Goal: Communication & Community: Answer question/provide support

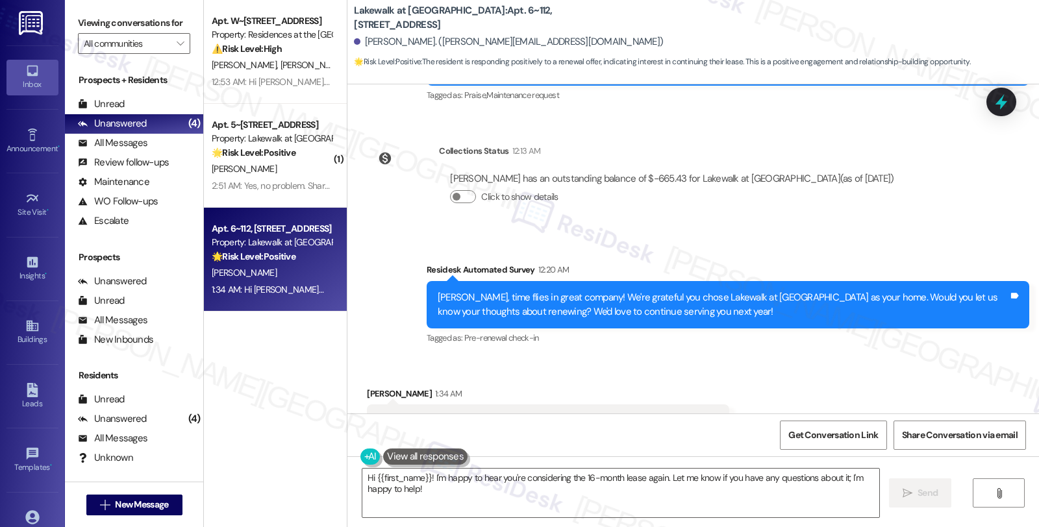
scroll to position [536, 0]
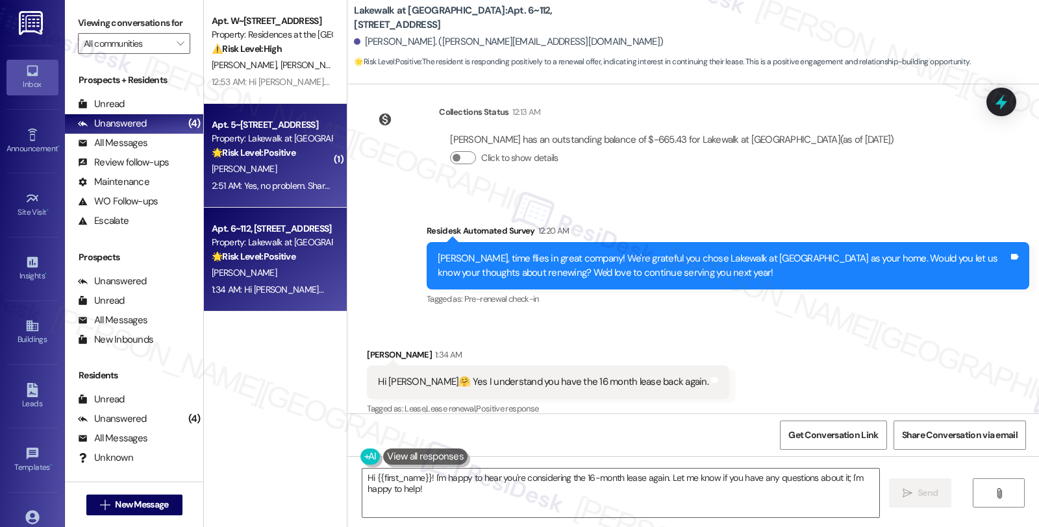
click at [294, 143] on div "Property: Lakewalk at [GEOGRAPHIC_DATA]" at bounding box center [272, 139] width 120 height 14
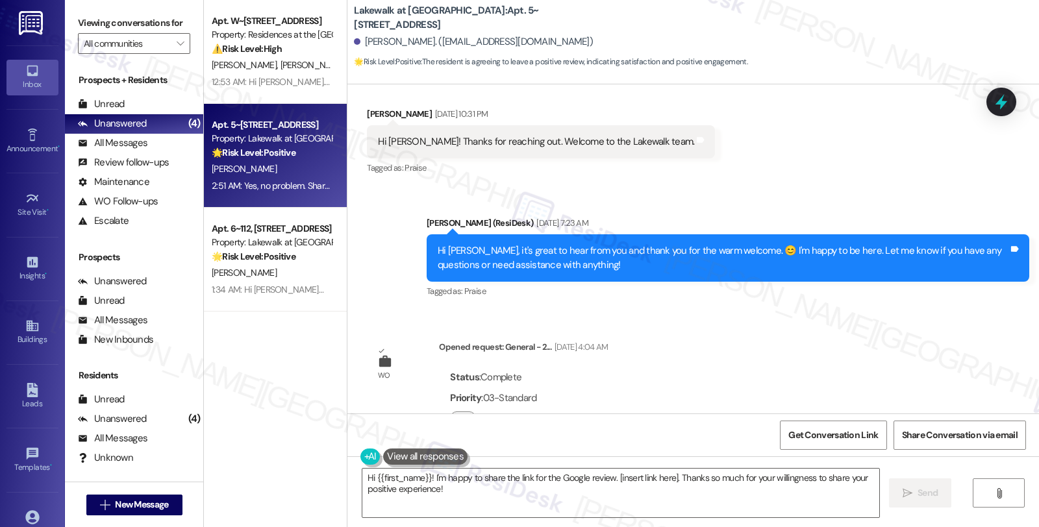
scroll to position [649, 0]
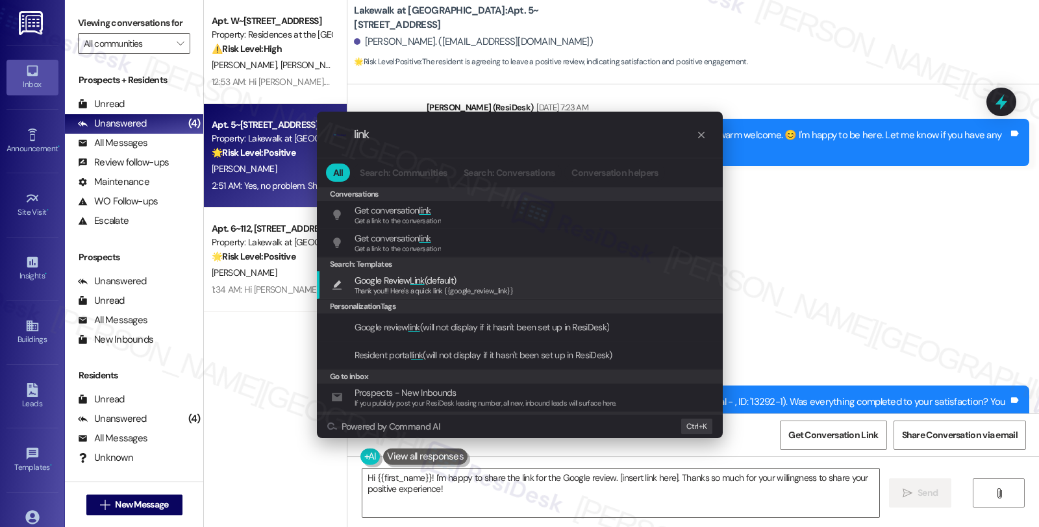
type input "link"
click at [488, 284] on span "Google Review Link (default)" at bounding box center [433, 280] width 159 height 14
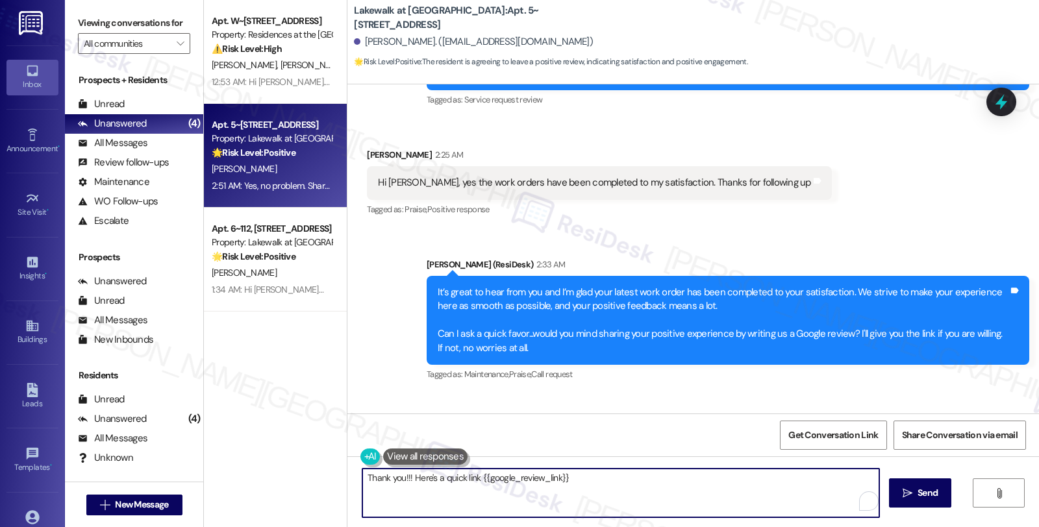
scroll to position [1334, 0]
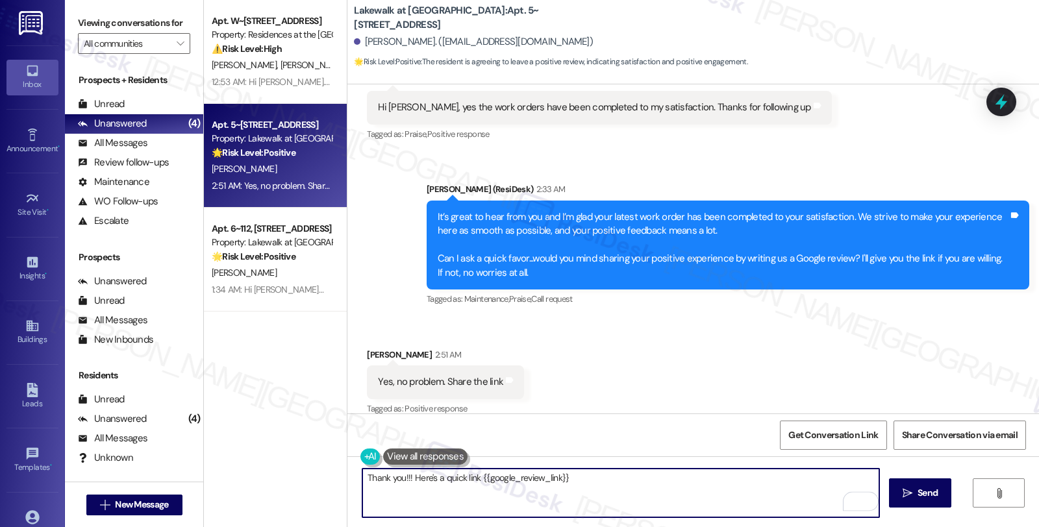
click at [362, 479] on textarea "Thank you!!! Here's a quick link {{google_review_link}}" at bounding box center [620, 493] width 517 height 49
click at [593, 478] on textarea "Awesome! Here's a quick link {{google_review_link}}" at bounding box center [620, 493] width 517 height 49
type textarea "Awesome! Here's a quick link {{google_review_link}}"
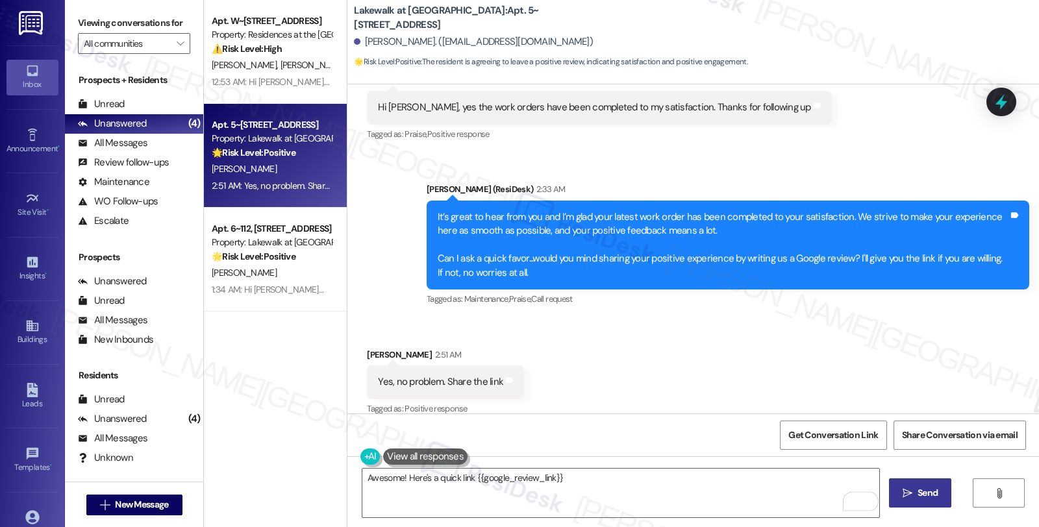
click at [908, 496] on icon "" at bounding box center [907, 493] width 10 height 10
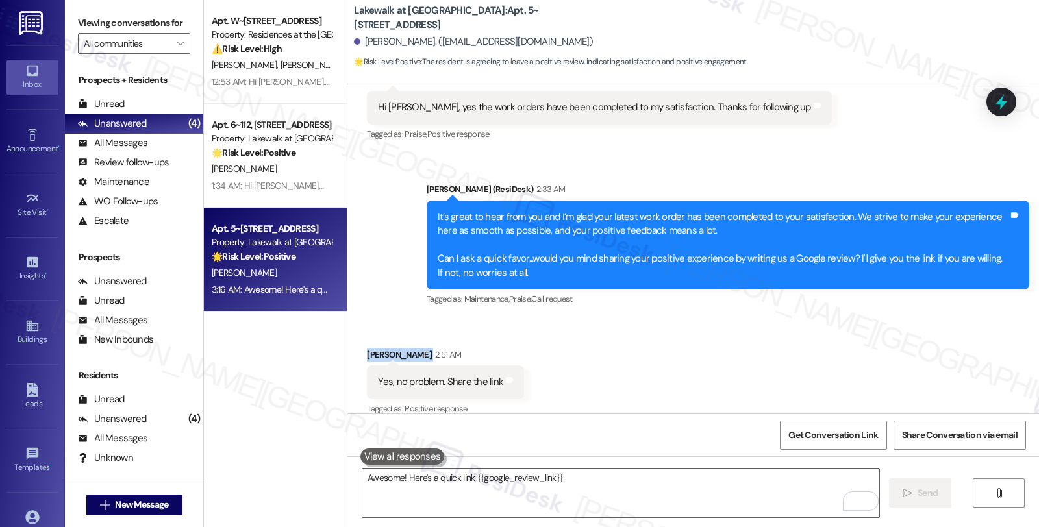
drag, startPoint x: 358, startPoint y: 338, endPoint x: 430, endPoint y: 340, distance: 72.1
click at [430, 348] on div "Alejandra Gonzalez 2:51 AM" at bounding box center [445, 357] width 157 height 18
copy div "Alejandra Gonzalez"
click at [815, 432] on span "Get Conversation Link" at bounding box center [833, 435] width 90 height 14
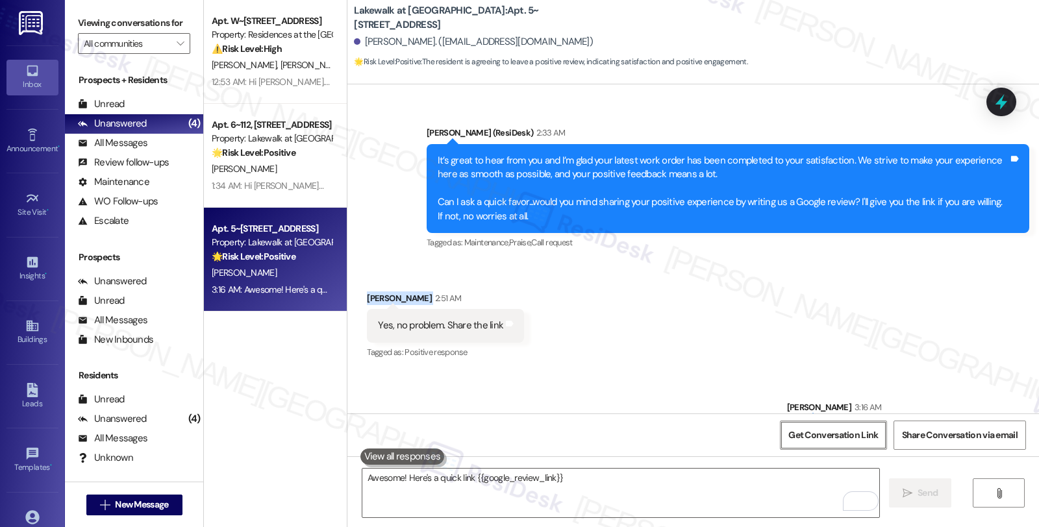
scroll to position [1424, 0]
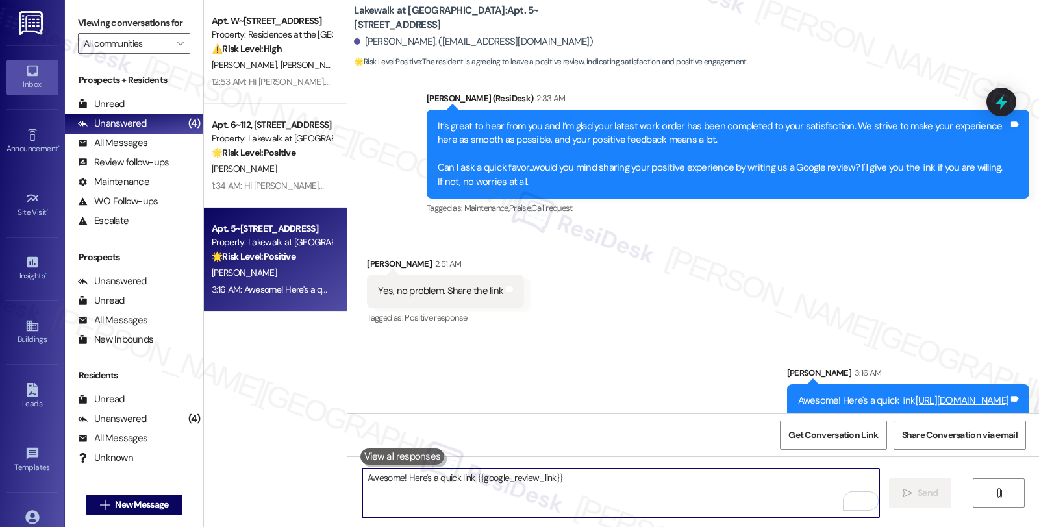
click at [475, 500] on textarea "Awesome! Here's a quick link {{google_review_link}}" at bounding box center [620, 493] width 517 height 49
paste textarea "You may leave your review at your convenience. I would also appreciate if you c…"
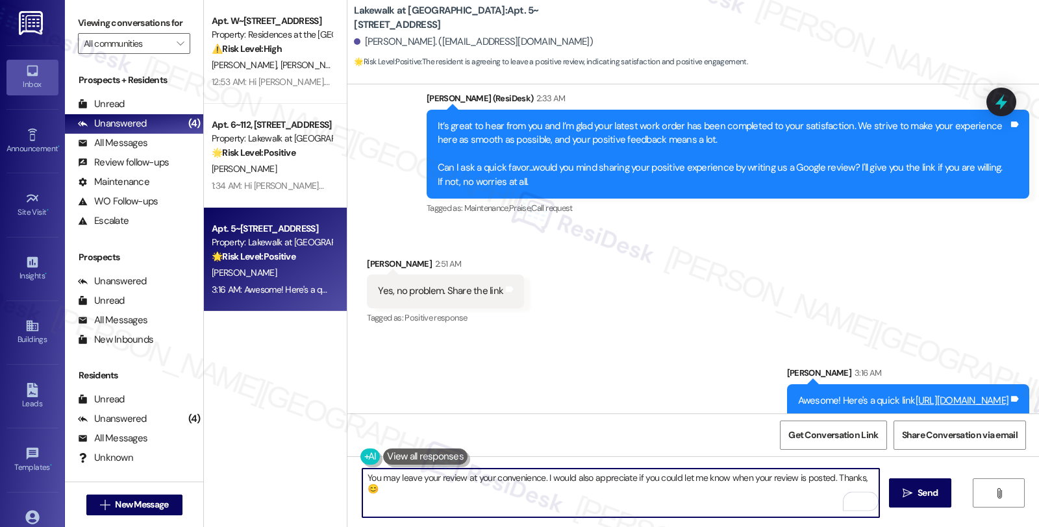
click at [369, 257] on div "Alejandra Gonzalez 2:51 AM" at bounding box center [445, 266] width 157 height 18
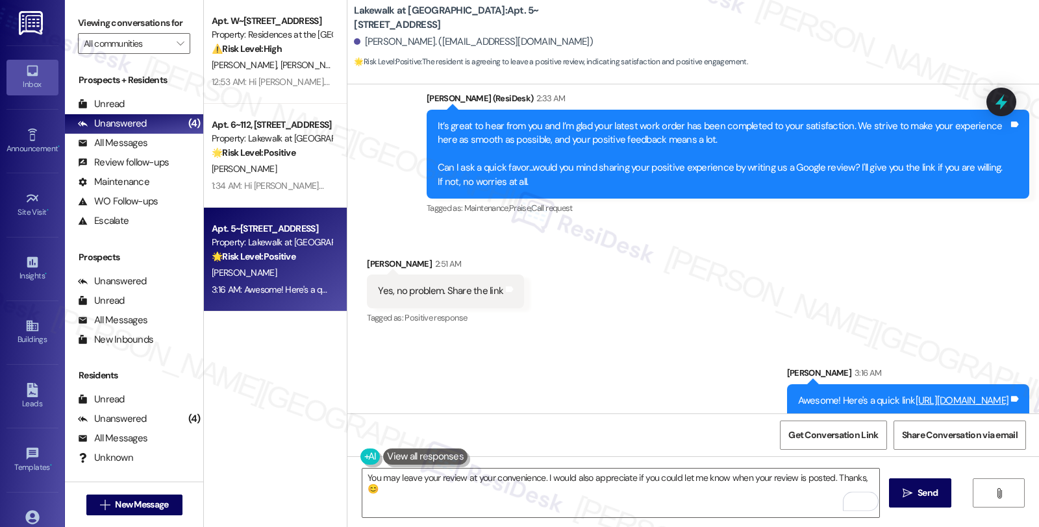
click at [369, 257] on div "Alejandra Gonzalez 2:51 AM" at bounding box center [445, 266] width 157 height 18
copy div "Alejandra"
click at [858, 477] on textarea "You may leave your review at your convenience. I would also appreciate if you c…" at bounding box center [620, 493] width 517 height 49
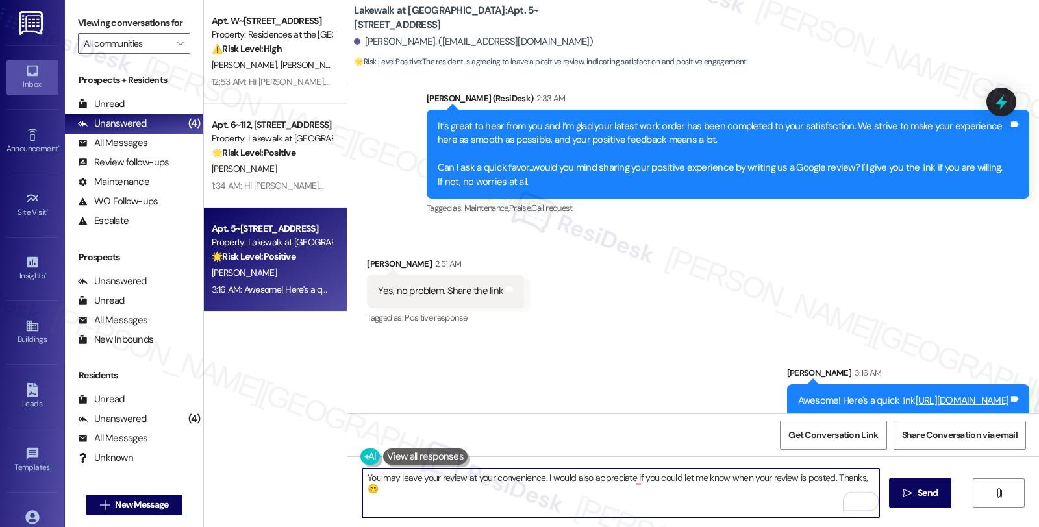
paste textarea "Alejandra"
type textarea "You may leave your review at your convenience. I would also appreciate if you c…"
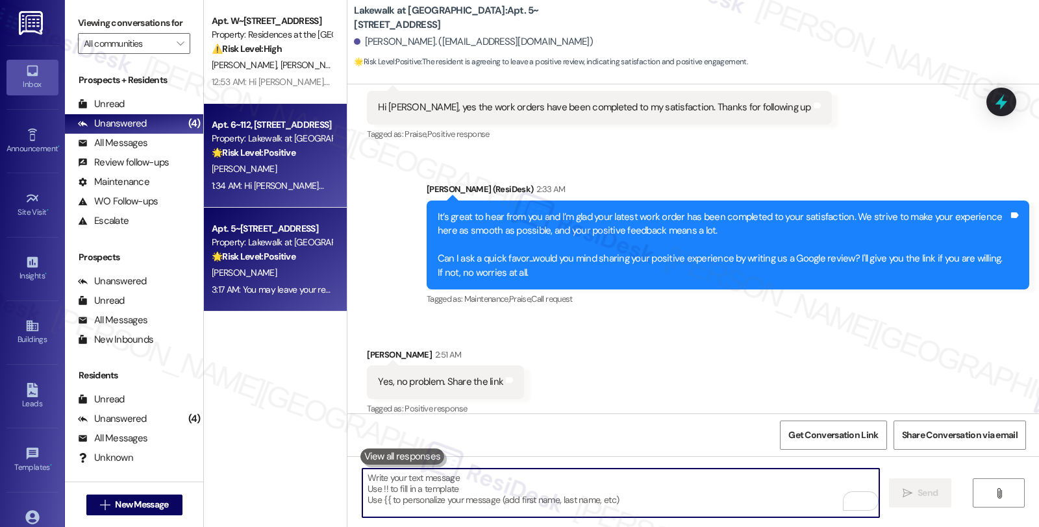
click at [304, 124] on div "Apt. 6~112, [STREET_ADDRESS]" at bounding box center [272, 125] width 120 height 14
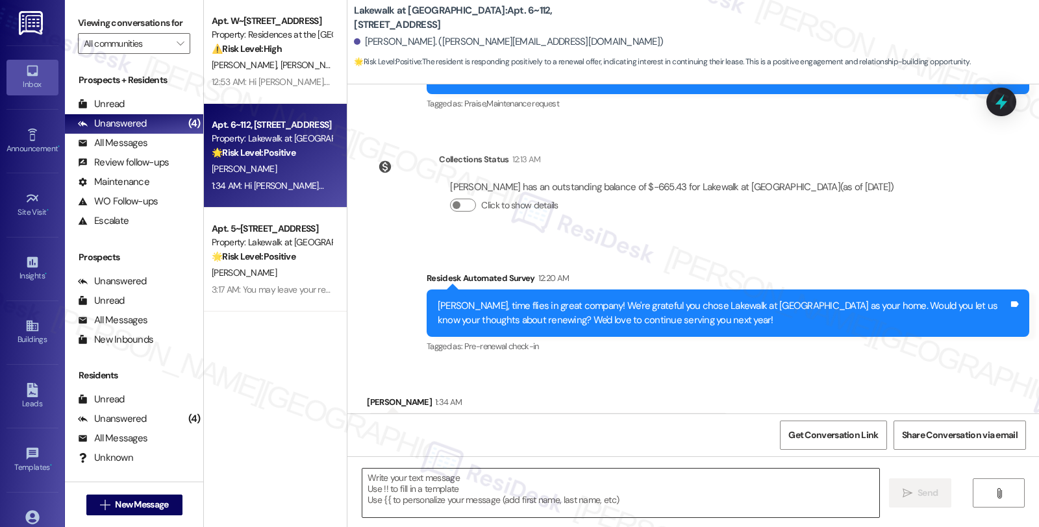
scroll to position [536, 0]
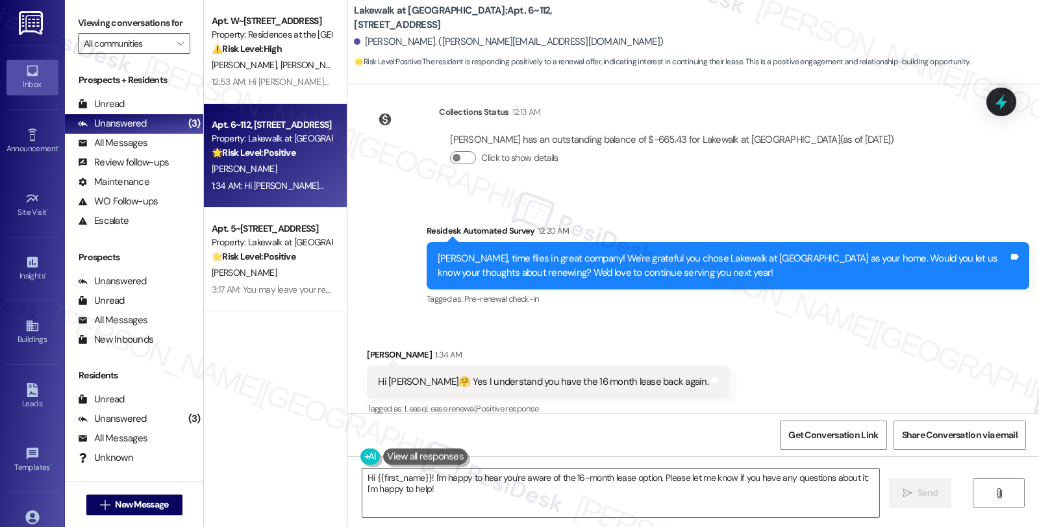
click at [808, 332] on div "Received via SMS Karen Rodgers 1:34 AM Hi Sarah🤗 Yes I understand you have the …" at bounding box center [692, 374] width 691 height 110
click at [420, 478] on textarea "Hi {{first_name}}! I'm happy to hear you're aware of the 16-month lease option.…" at bounding box center [620, 493] width 517 height 49
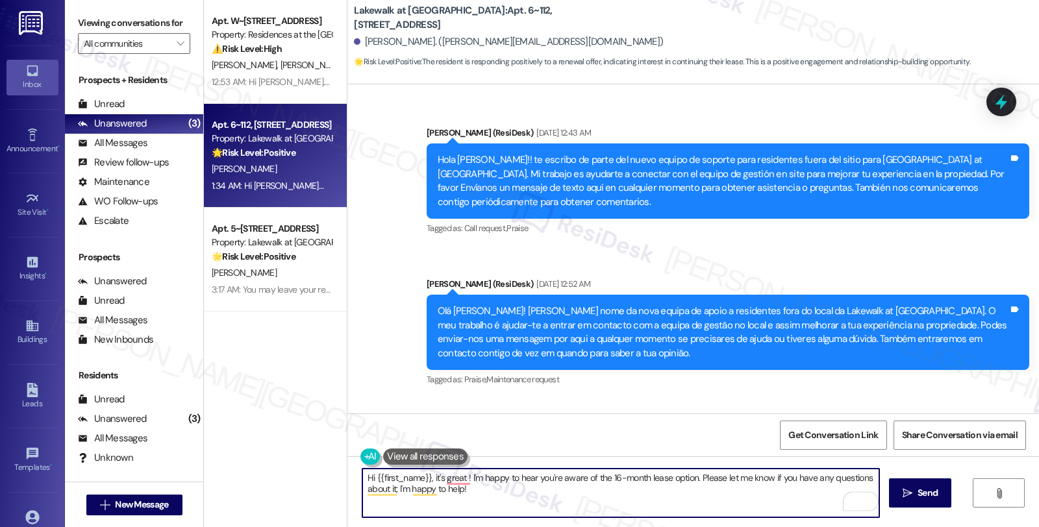
scroll to position [216, 0]
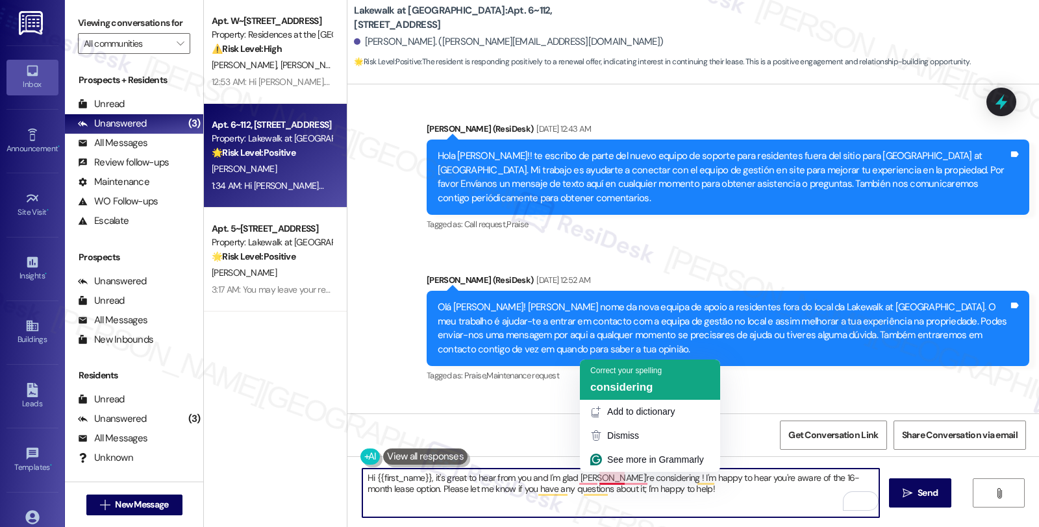
click at [612, 384] on span "considering" at bounding box center [621, 387] width 62 height 12
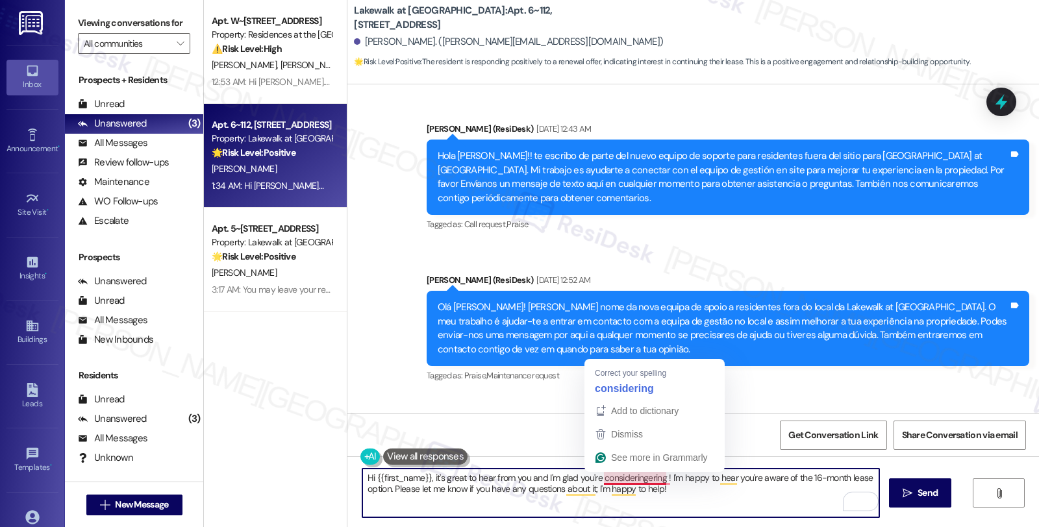
click at [657, 477] on textarea "Hi {{first_name}}, it's great to hear from you and I'm glad you're consideringe…" at bounding box center [620, 493] width 517 height 49
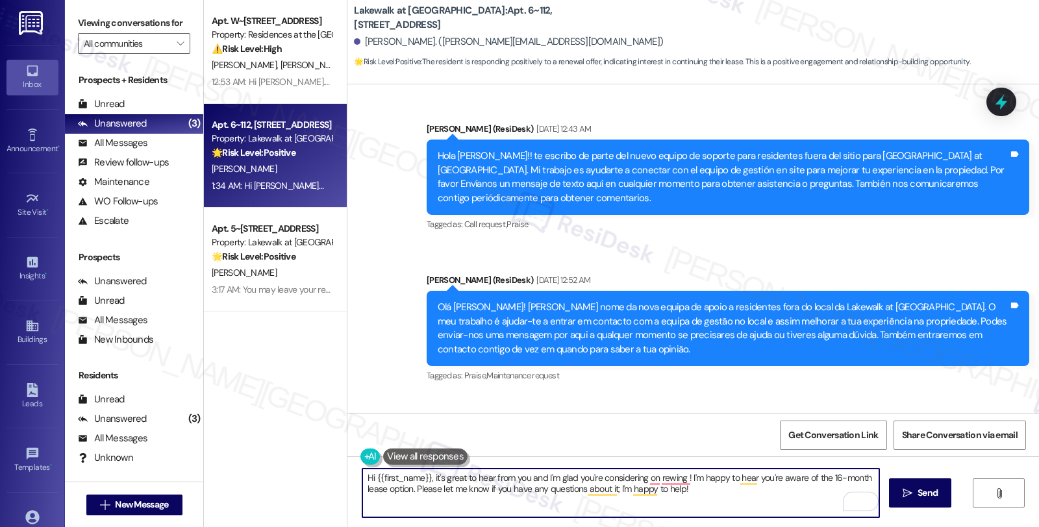
click at [806, 476] on textarea "Hi {{first_name}}, it's great to hear from you and I'm glad you're considering …" at bounding box center [620, 493] width 517 height 49
click at [650, 478] on textarea "Hi {{first_name}}, it's great to hear from you and I'm glad you're considering …" at bounding box center [620, 493] width 517 height 49
drag, startPoint x: 782, startPoint y: 475, endPoint x: 795, endPoint y: 495, distance: 23.1
click at [795, 495] on textarea "Hi {{first_name}}, it's great to hear from you, and I'm glad you're considering…" at bounding box center [620, 493] width 517 height 49
click at [793, 475] on textarea "Hi {{first_name}}, it's great to hear from you, and I'm glad you're considering…" at bounding box center [620, 493] width 517 height 49
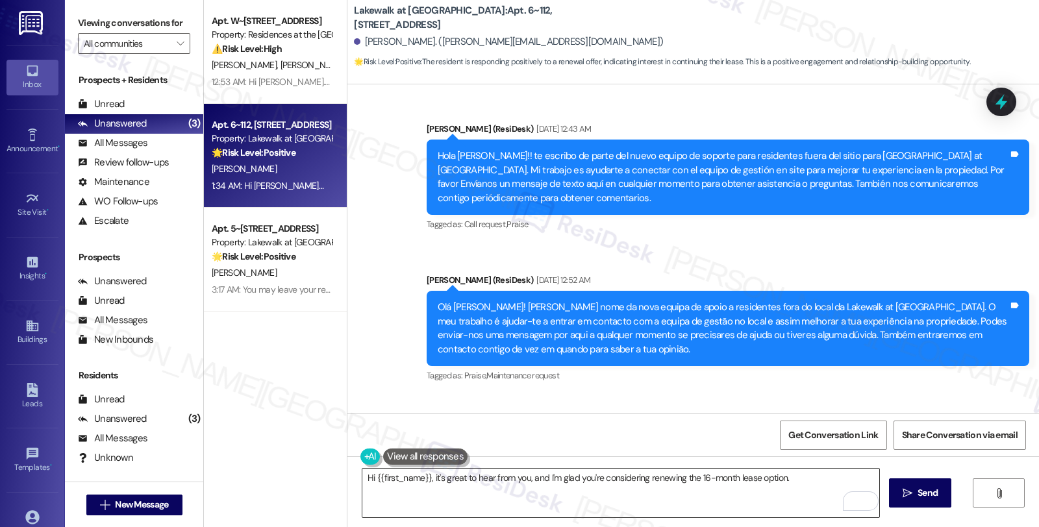
click at [807, 474] on textarea "Hi {{first_name}}, it's great to hear from you, and I'm glad you're considering…" at bounding box center [620, 493] width 517 height 49
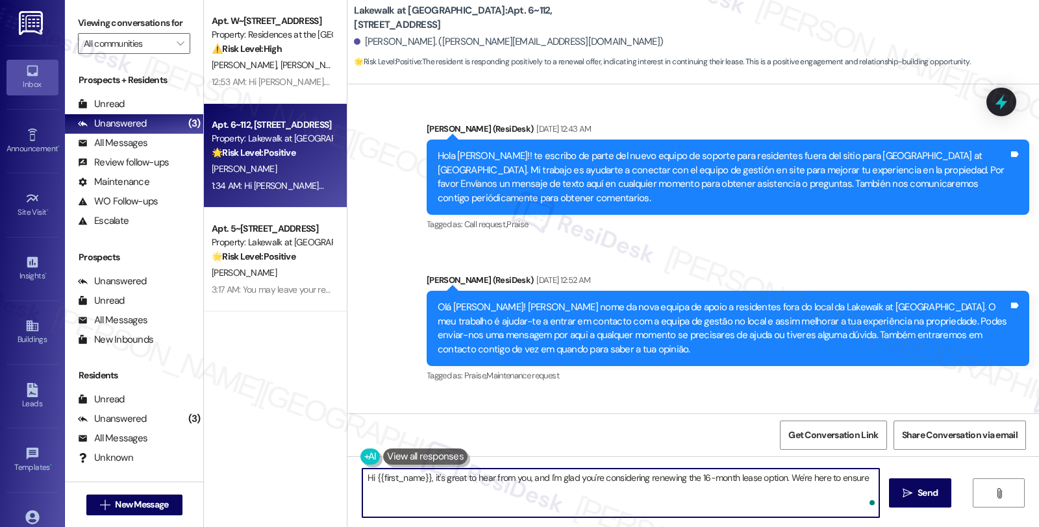
paste textarea "ensure a smooth renewal process. We’ll be in touch soon for more details."
click at [641, 490] on textarea "Hi {{first_name}}, it's great to hear from you, and I'm glad you're considering…" at bounding box center [620, 493] width 517 height 49
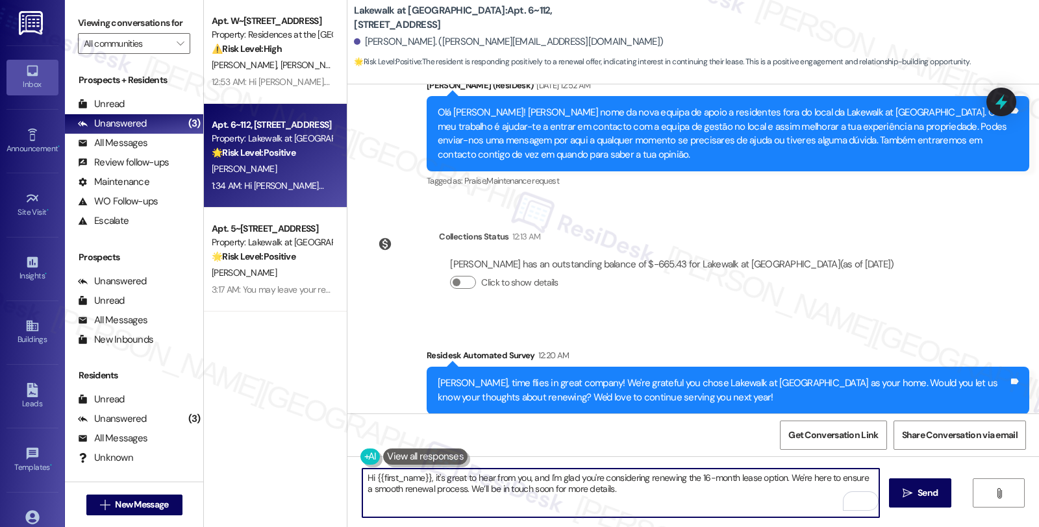
scroll to position [536, 0]
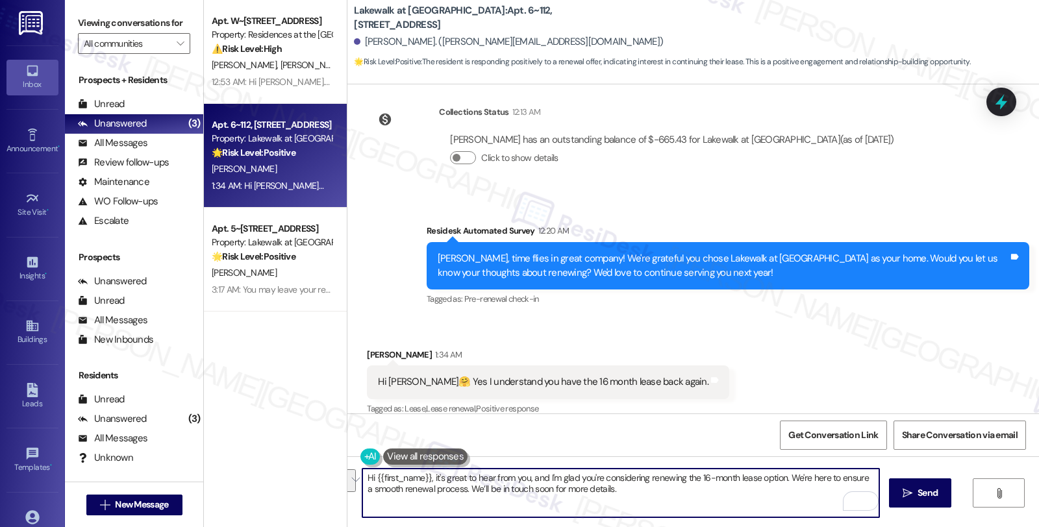
click at [617, 488] on textarea "Hi {{first_name}}, it's great to hear from you, and I'm glad you're considering…" at bounding box center [620, 493] width 517 height 49
click at [640, 501] on textarea "Hi {{first_name}}, it's great to hear from you, and I'm glad you're considering…" at bounding box center [620, 493] width 517 height 49
click at [745, 491] on textarea "Hi {{first_name}}, it's great to hear from you, and I'm glad you're considering…" at bounding box center [620, 493] width 517 height 49
type textarea "Hi {{first_name}}, it's great to hear from you, and I'm glad you're considering…"
click at [924, 491] on span "Send" at bounding box center [927, 493] width 20 height 14
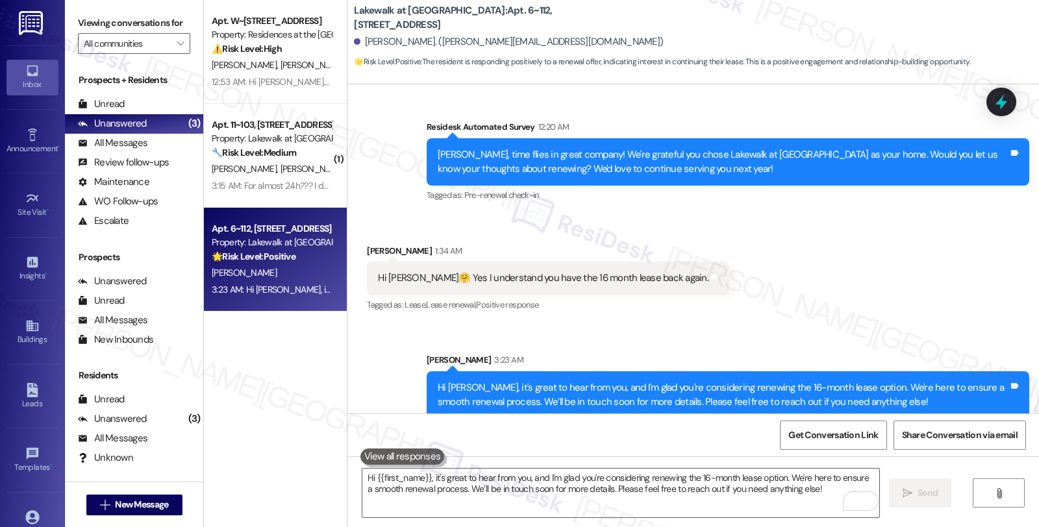
scroll to position [640, 0]
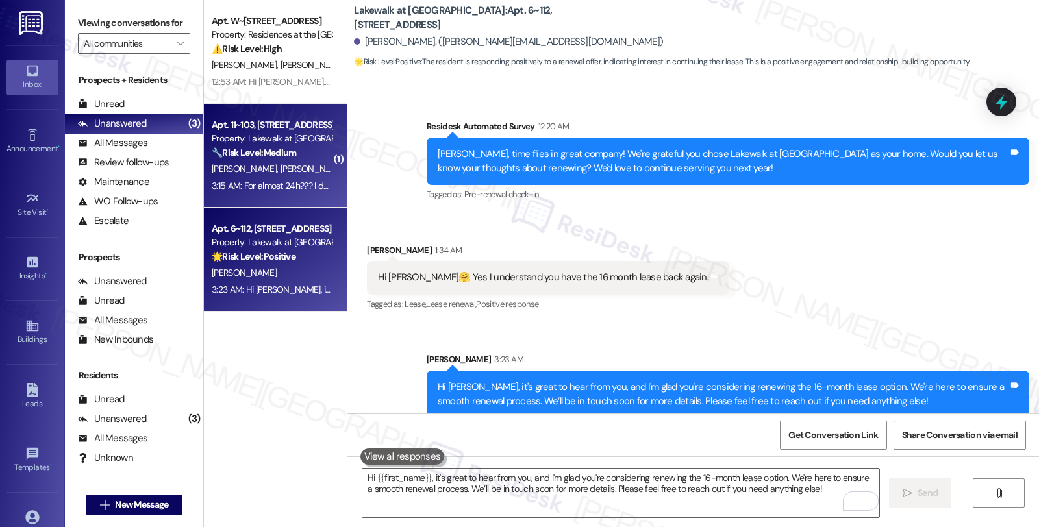
click at [302, 154] on div "🔧 Risk Level: Medium The resident is questioning the enforcement of guest parki…" at bounding box center [272, 153] width 120 height 14
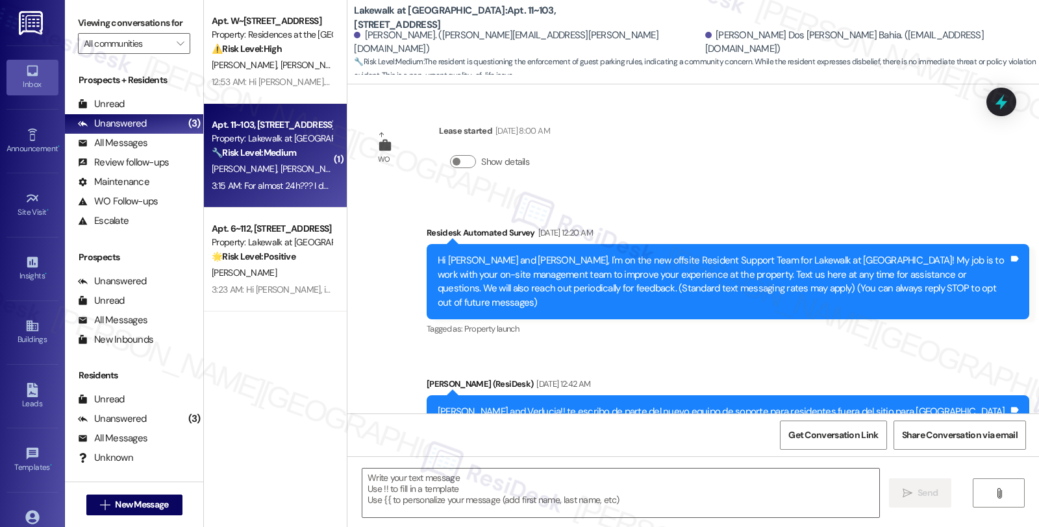
scroll to position [5538, 0]
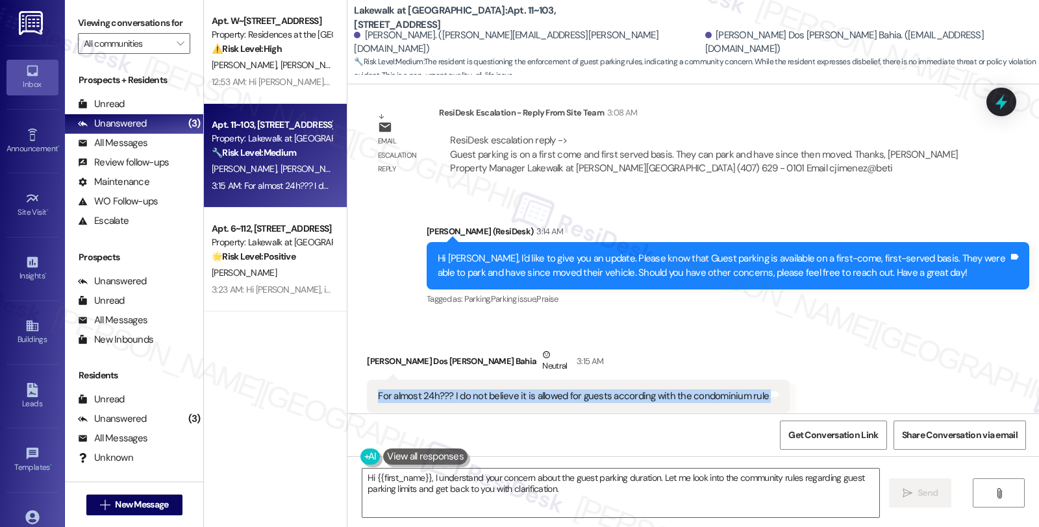
drag, startPoint x: 367, startPoint y: 371, endPoint x: 762, endPoint y: 372, distance: 395.4
click at [762, 380] on div "For almost 24h??? I do not believe it is allowed for guests according with the …" at bounding box center [578, 396] width 423 height 33
copy div "For almost 24h??? I do not believe it is allowed for guests according with the …"
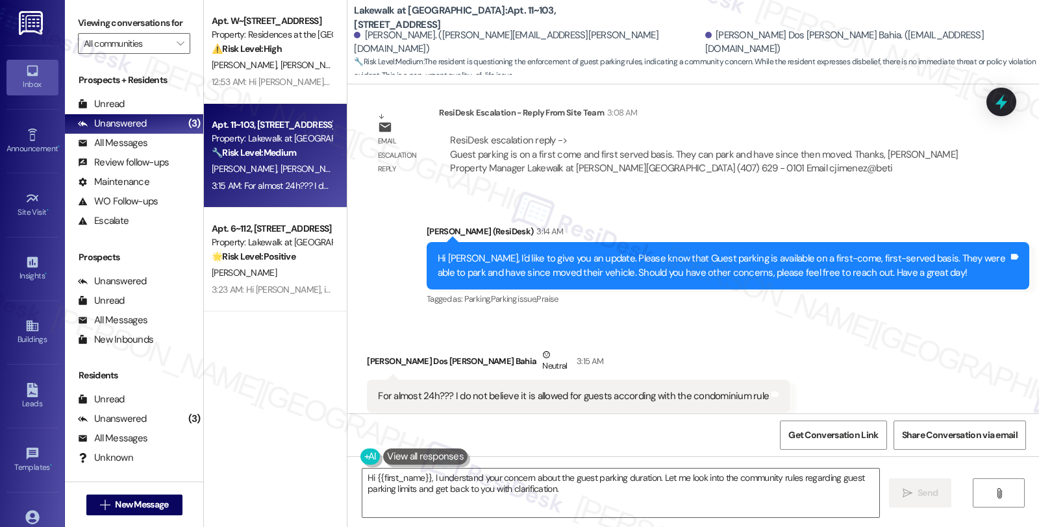
click at [887, 334] on div "Received via SMS Verlucia Souza Dos Santos Bahia Neutral 3:15 AM For almost 24h…" at bounding box center [692, 380] width 691 height 123
click at [880, 319] on div "Received via SMS Verlucia Souza Dos Santos Bahia Neutral 3:15 AM For almost 24h…" at bounding box center [692, 380] width 691 height 123
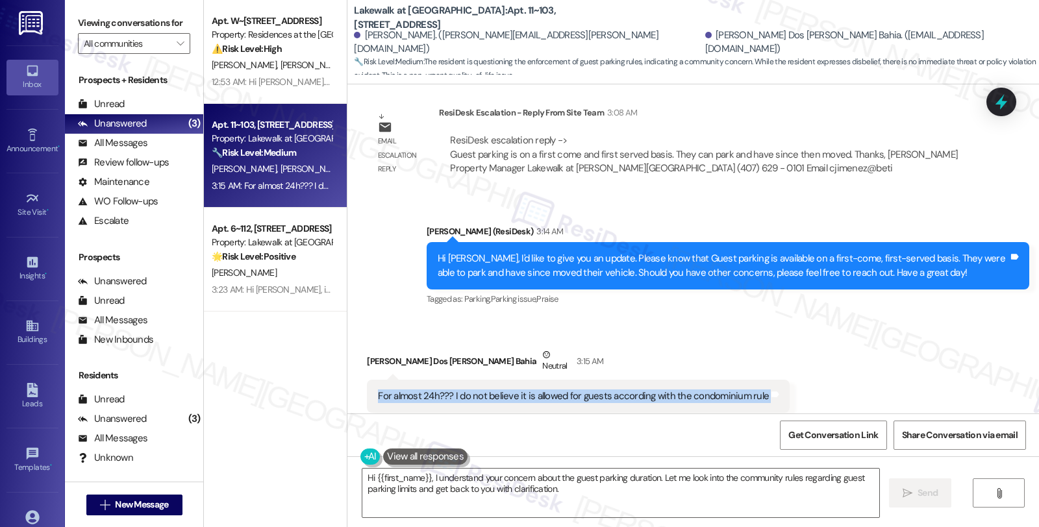
drag, startPoint x: 367, startPoint y: 367, endPoint x: 773, endPoint y: 367, distance: 405.8
click at [773, 367] on div "Received via SMS Verlucia Souza Dos Santos Bahia Neutral 3:15 AM For almost 24h…" at bounding box center [578, 390] width 442 height 104
copy div "For almost 24h??? I do not believe it is allowed for guests according with the …"
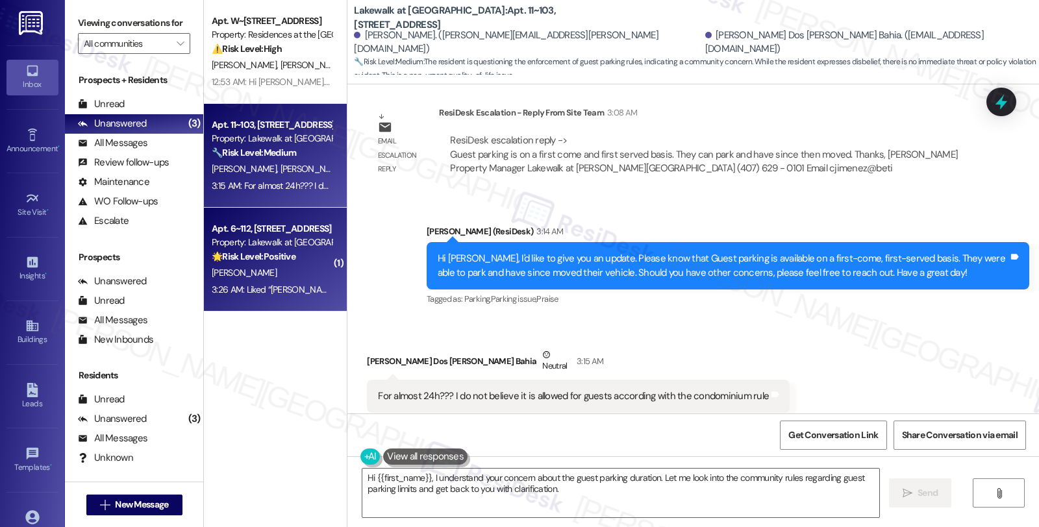
click at [288, 265] on div "[PERSON_NAME]" at bounding box center [271, 273] width 123 height 16
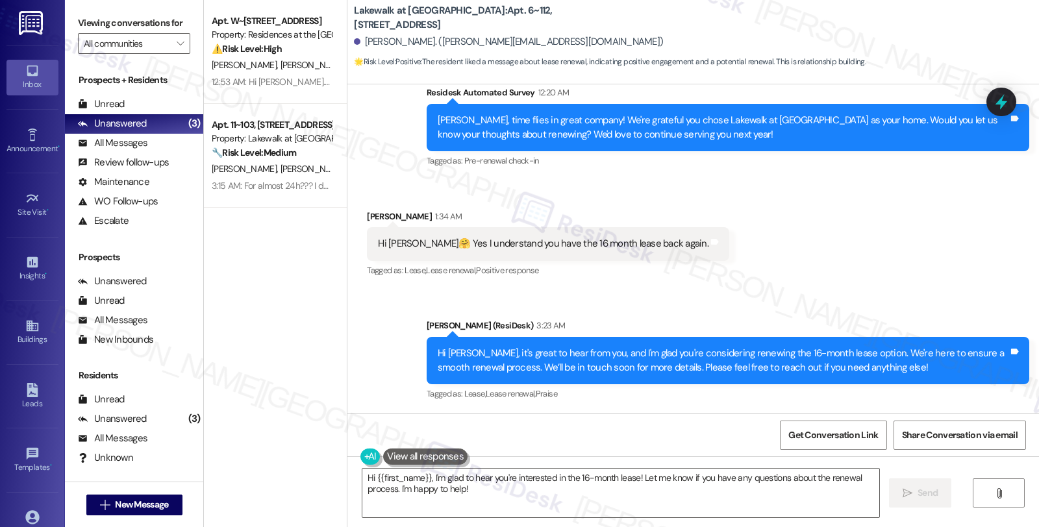
scroll to position [819, 0]
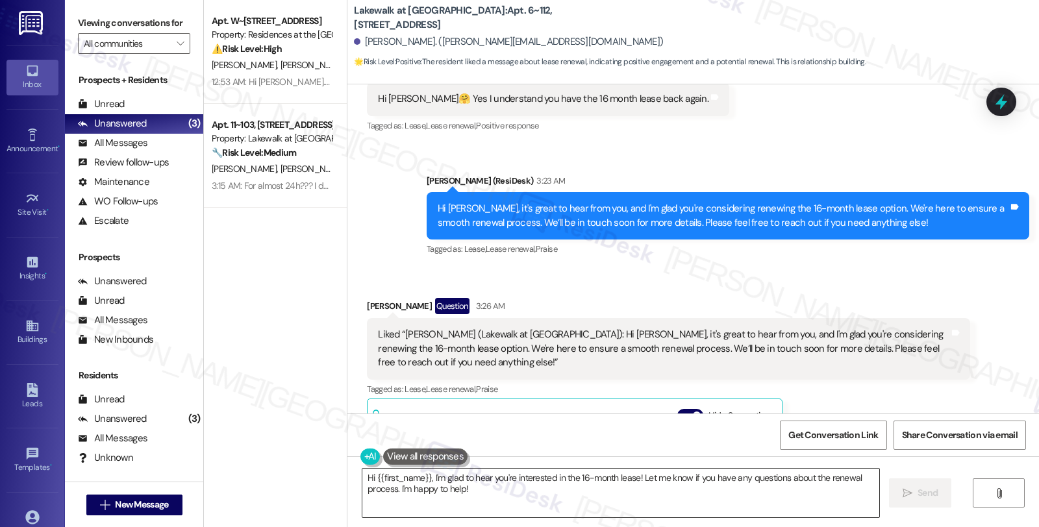
click at [479, 485] on textarea "Hi {{first_name}}, I'm glad to hear you're interested in the 16-month lease! Le…" at bounding box center [620, 493] width 517 height 49
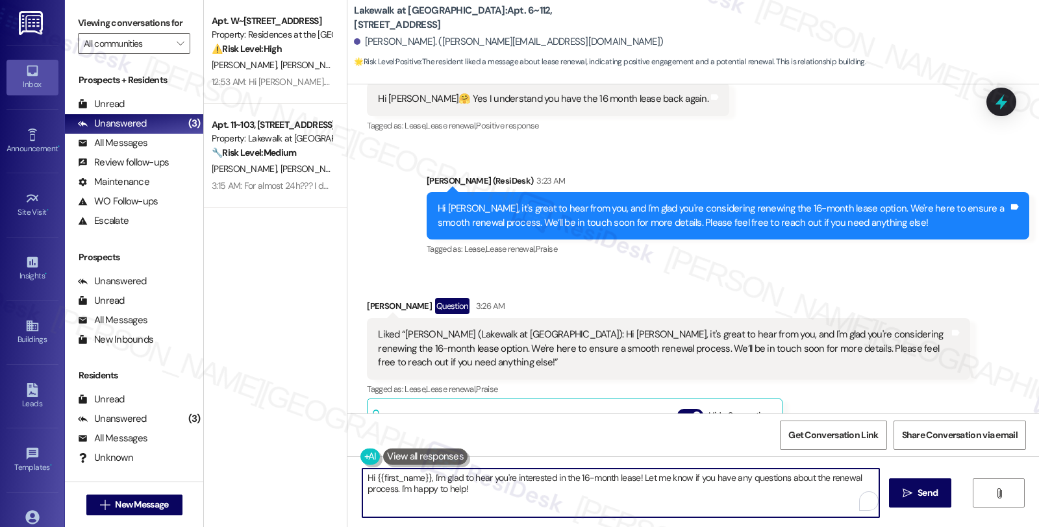
paste textarea "Should you have other concerns, please feel free to reach out. Have a great day!"
type textarea "Should you have other concerns, please feel free to reach out. Have a great day!"
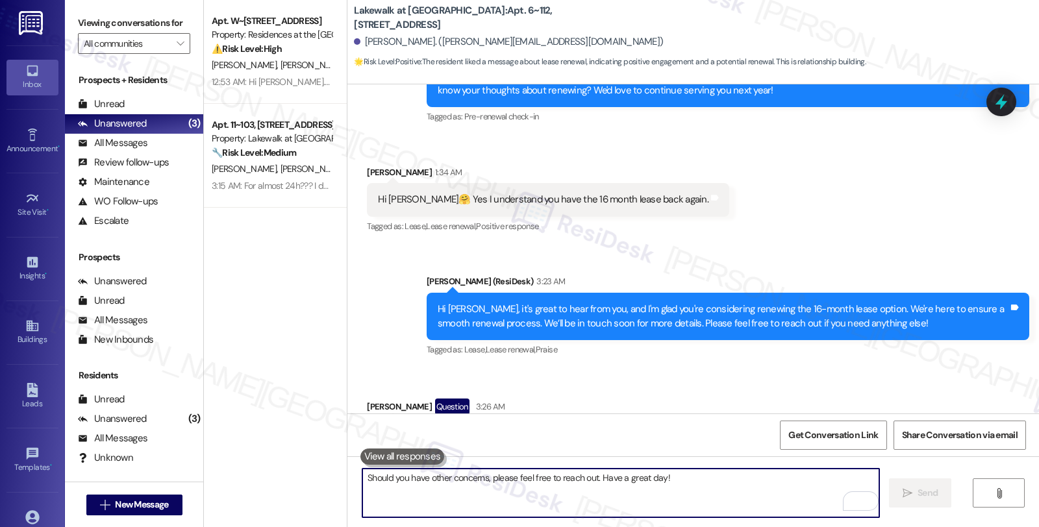
scroll to position [674, 0]
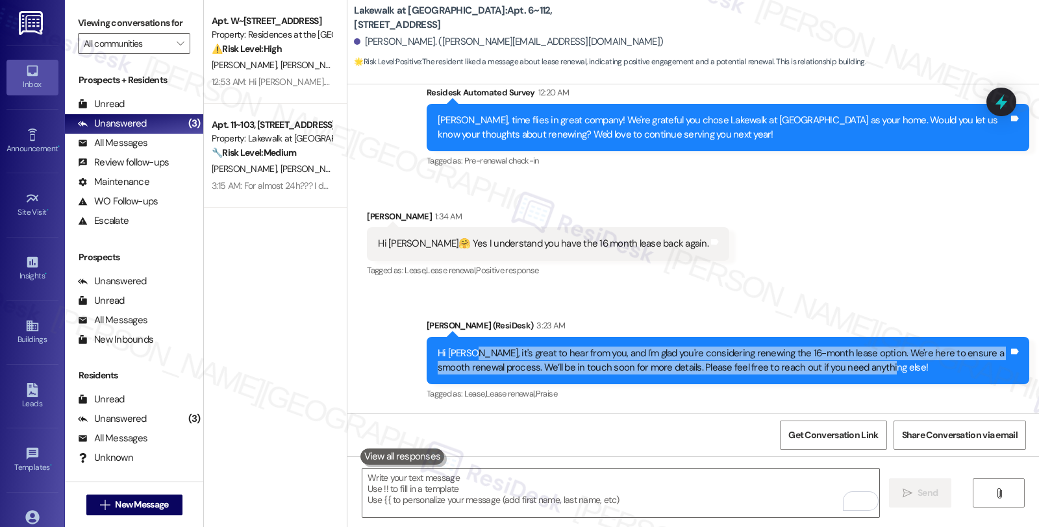
drag, startPoint x: 462, startPoint y: 335, endPoint x: 805, endPoint y: 319, distance: 343.2
click at [904, 349] on div "Hi Karen, it's great to hear from you, and I'm glad you're considering renewing…" at bounding box center [723, 361] width 571 height 28
copy div "it's great to hear from you, and I'm glad you're considering renewing the 16-mo…"
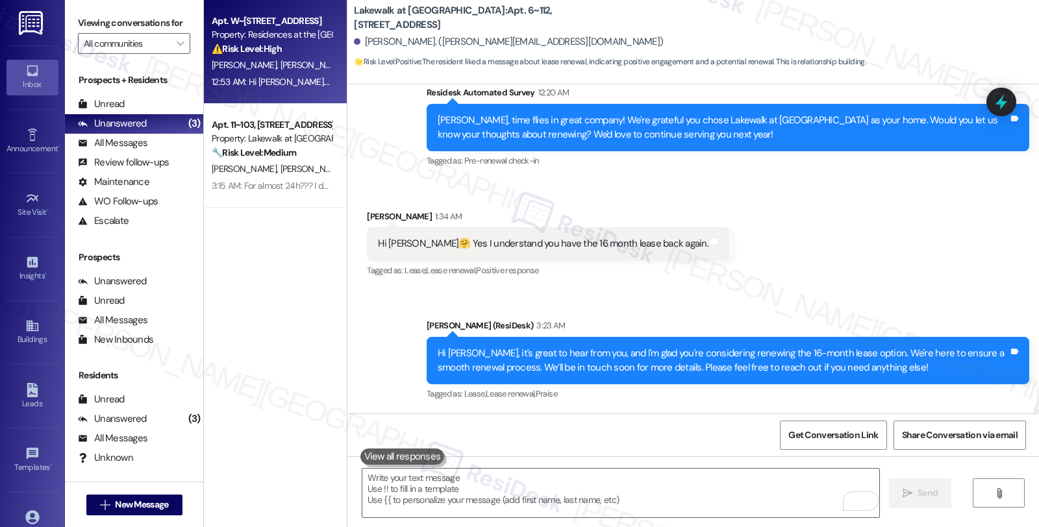
click at [300, 52] on div "⚠️ Risk Level: High The resident has indicated their intent to renew their leas…" at bounding box center [272, 49] width 120 height 14
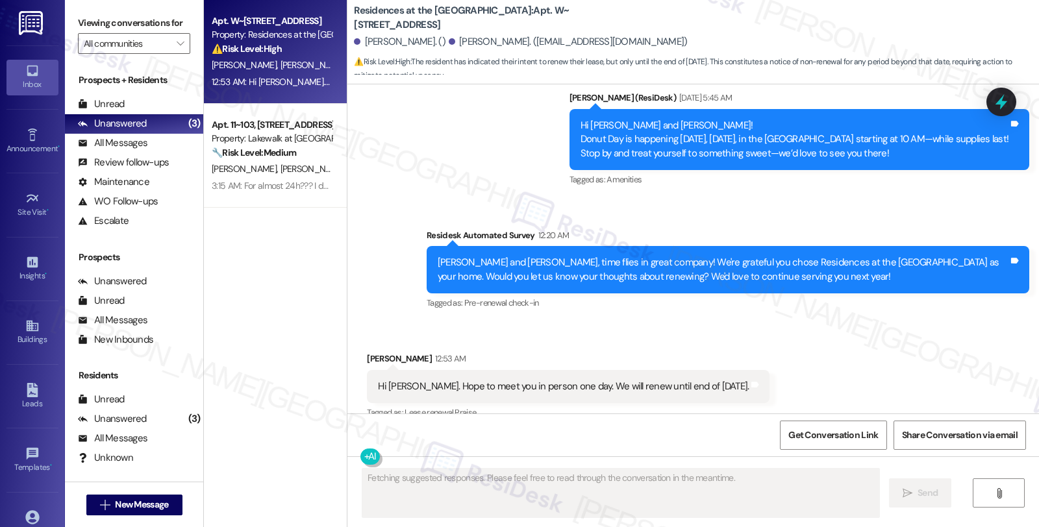
scroll to position [1288, 0]
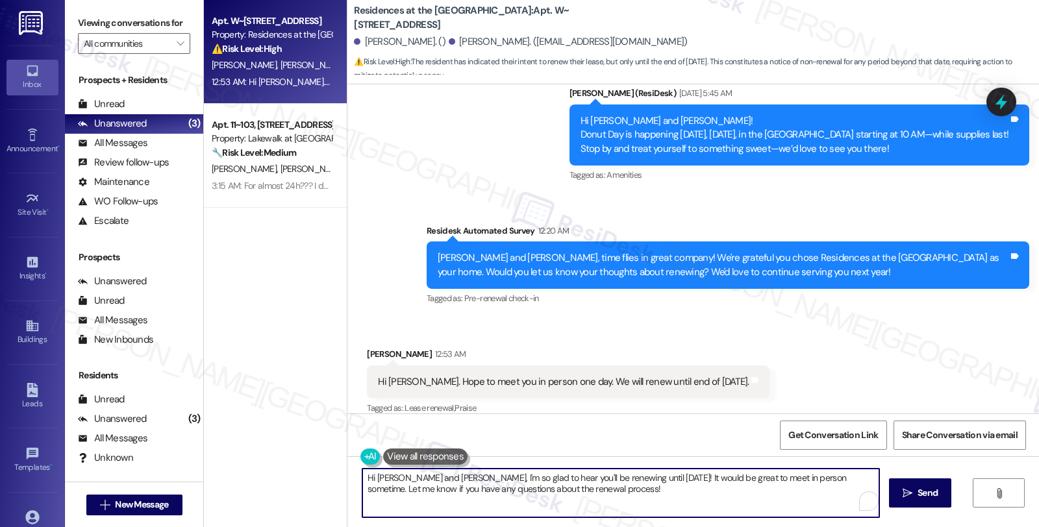
drag, startPoint x: 367, startPoint y: 475, endPoint x: 408, endPoint y: 476, distance: 40.3
click at [408, 476] on textarea "Hi Walter and Christine, I'm so glad to hear you'll be renewing until June 2026…" at bounding box center [620, 493] width 517 height 49
type textarea "Hi [PERSON_NAME], I'm so glad to hear you'll be renewing until [DATE]! It would…"
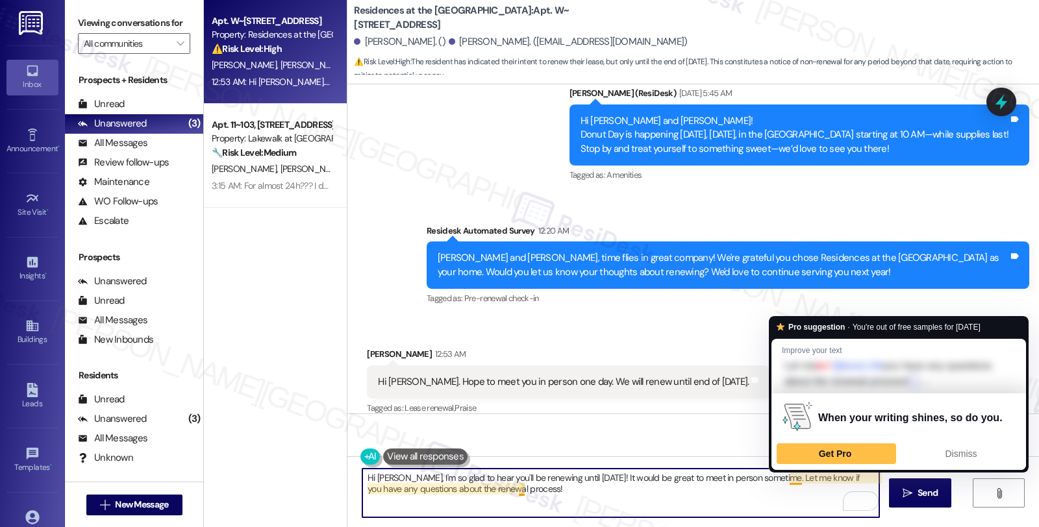
click at [781, 480] on textarea "Hi [PERSON_NAME], I'm so glad to hear you'll be renewing until [DATE]! It would…" at bounding box center [620, 493] width 517 height 49
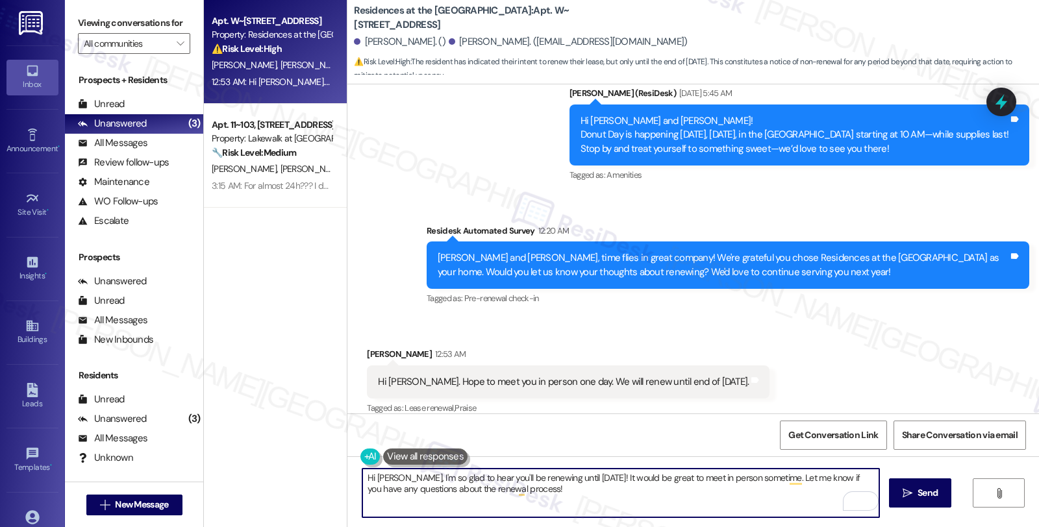
click at [777, 479] on textarea "Hi [PERSON_NAME], I'm so glad to hear you'll be renewing until [DATE]! It would…" at bounding box center [620, 493] width 517 height 49
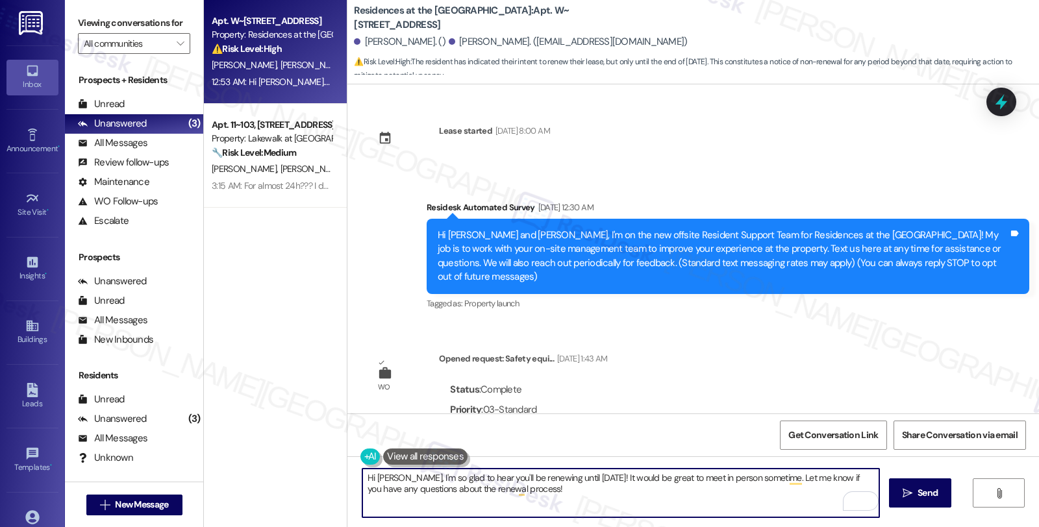
scroll to position [1288, 0]
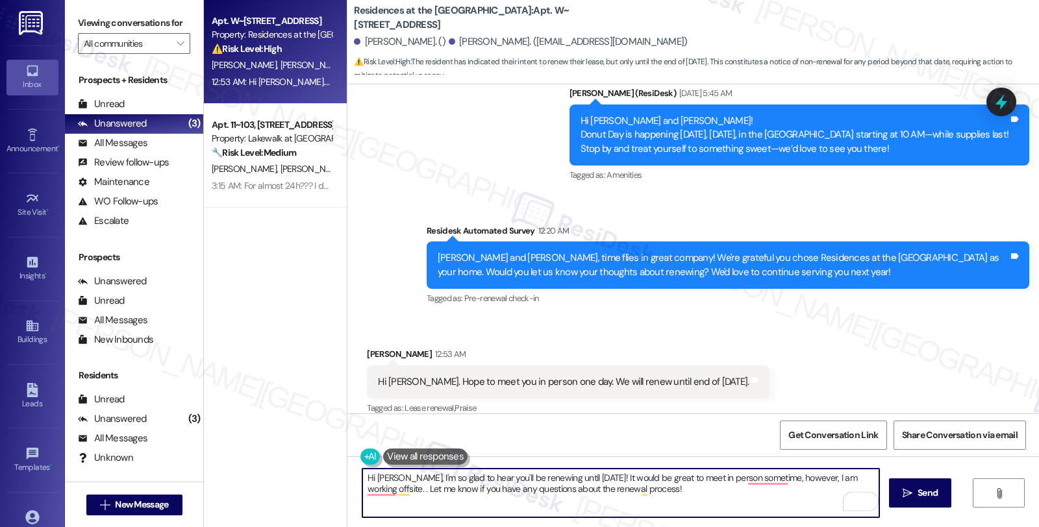
click at [391, 503] on textarea "Hi [PERSON_NAME], I'm so glad to hear you'll be renewing until [DATE]! It would…" at bounding box center [620, 493] width 517 height 49
click at [702, 495] on textarea "Hi [PERSON_NAME], I'm so glad to hear you'll be renewing until [DATE]! It would…" at bounding box center [620, 493] width 517 height 49
paste textarea "it's great to hear from you, and I'm glad you're considering renewing the 16-mo…"
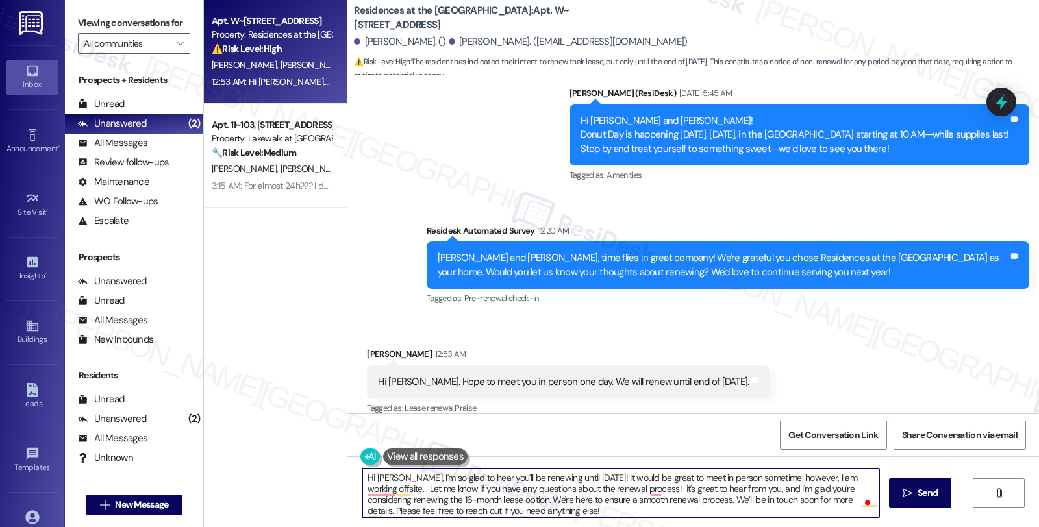
click at [816, 478] on textarea "Hi [PERSON_NAME], I'm so glad to hear you'll be renewing until [DATE]! It would…" at bounding box center [620, 493] width 517 height 49
paste textarea "I'm part of {{property}}'s Resident Support Offsite Team"
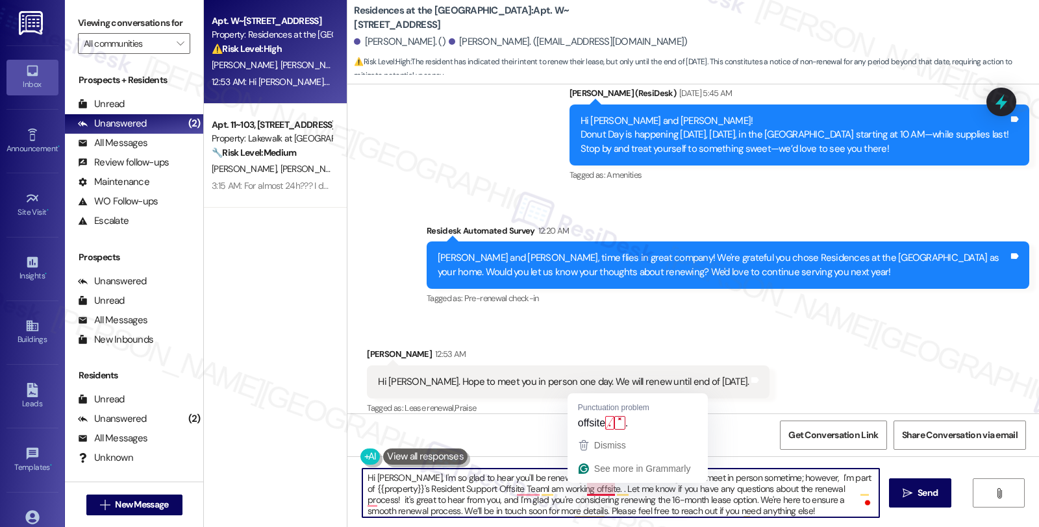
click at [606, 489] on textarea "Hi [PERSON_NAME], I'm so glad to hear you'll be renewing until [DATE]! It would…" at bounding box center [620, 493] width 517 height 49
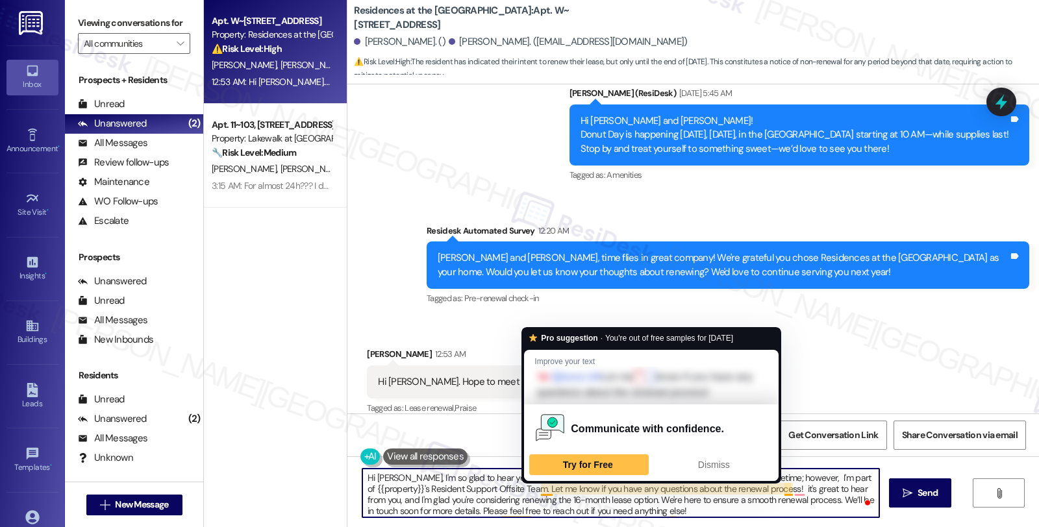
scroll to position [3, 0]
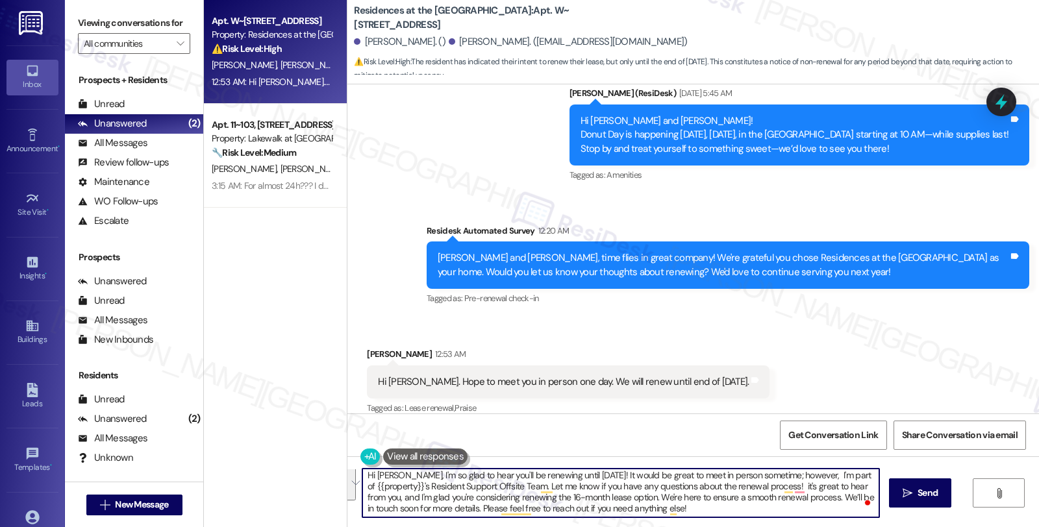
drag, startPoint x: 533, startPoint y: 490, endPoint x: 750, endPoint y: 523, distance: 219.4
click at [750, 523] on div "Hi [PERSON_NAME], I'm so glad to hear you'll be renewing until [DATE]! It would…" at bounding box center [692, 504] width 691 height 97
click at [631, 496] on textarea "Hi [PERSON_NAME], I'm so glad to hear you'll be renewing until [DATE]! It would…" at bounding box center [620, 493] width 517 height 49
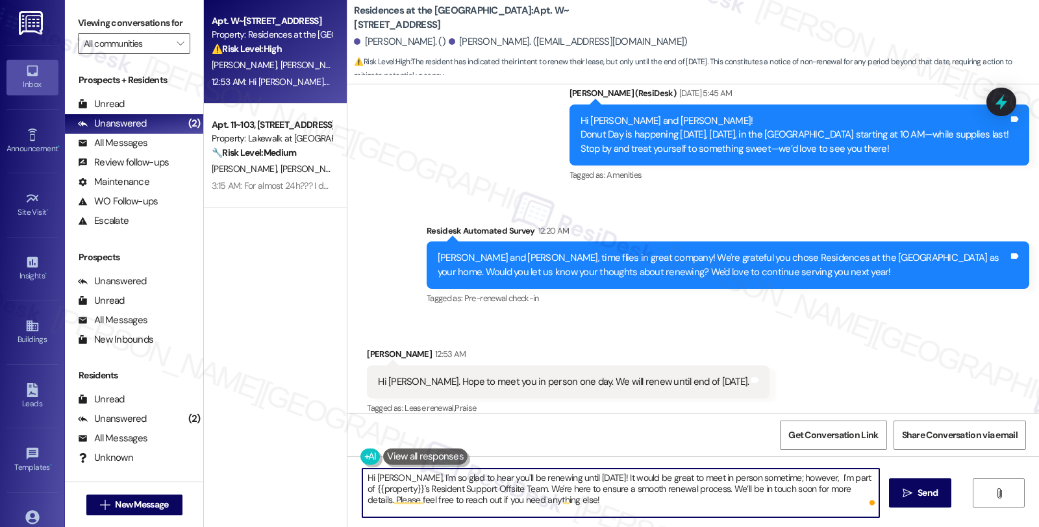
scroll to position [0, 0]
click at [605, 500] on textarea "Hi [PERSON_NAME], I'm so glad to hear you'll be renewing until [DATE]! It would…" at bounding box center [620, 493] width 517 height 49
type textarea "Hi [PERSON_NAME], I'm so glad to hear you'll be renewing until [DATE]! It would…"
click at [894, 495] on button " Send" at bounding box center [920, 492] width 63 height 29
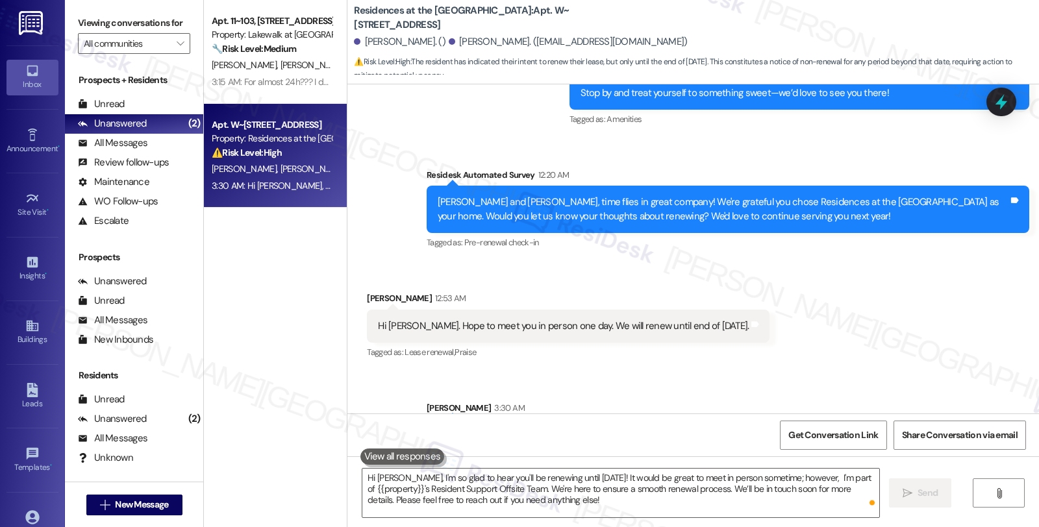
scroll to position [1406, 0]
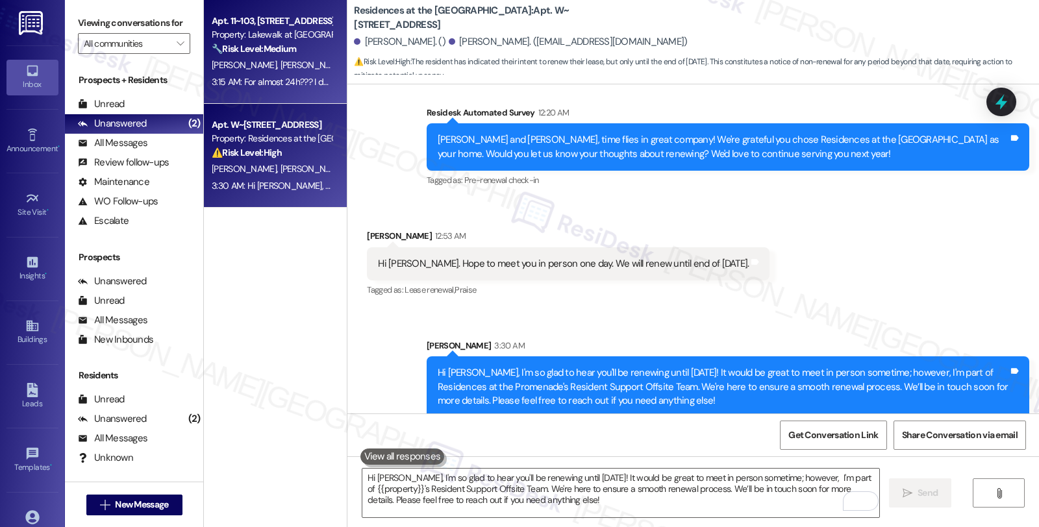
click at [301, 66] on span "[PERSON_NAME] Dos [PERSON_NAME] Bahia" at bounding box center [365, 65] width 171 height 12
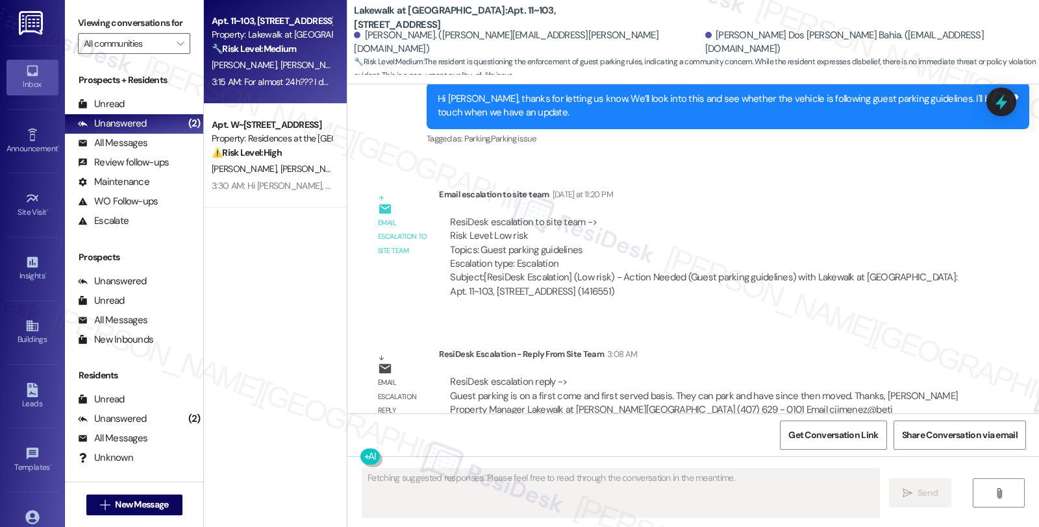
scroll to position [5538, 0]
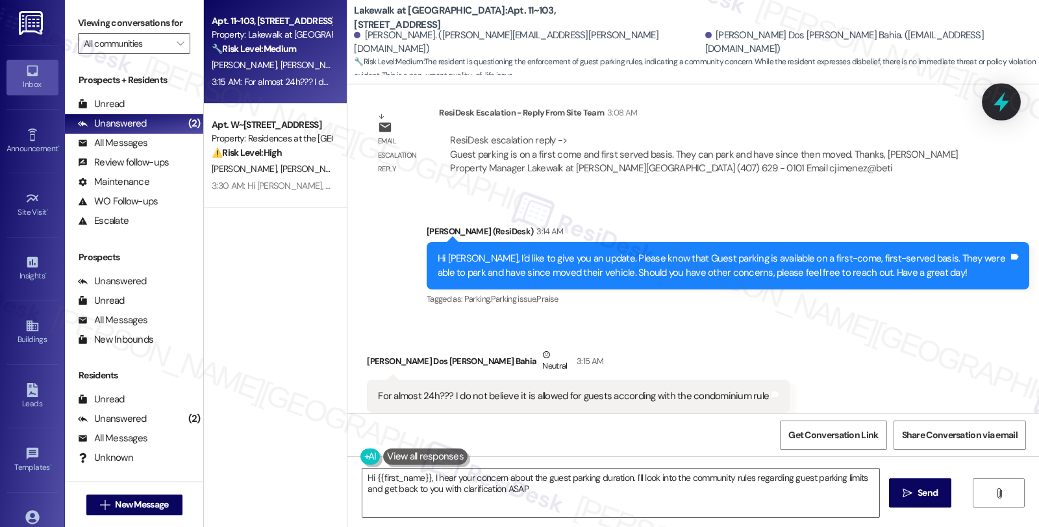
type textarea "Hi {{first_name}}, I hear your concern about the guest parking duration. I'll l…"
click at [1000, 99] on icon at bounding box center [1001, 102] width 16 height 20
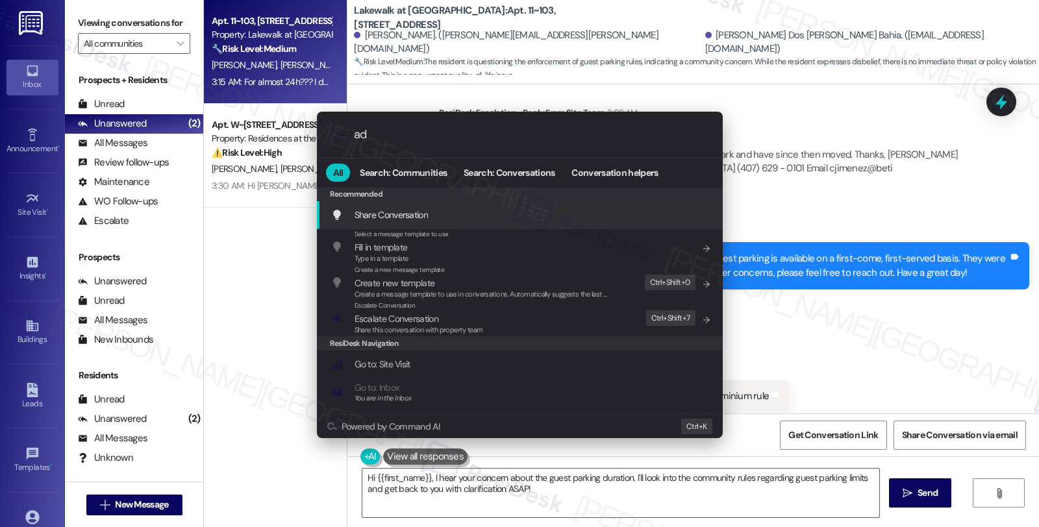
type input "add"
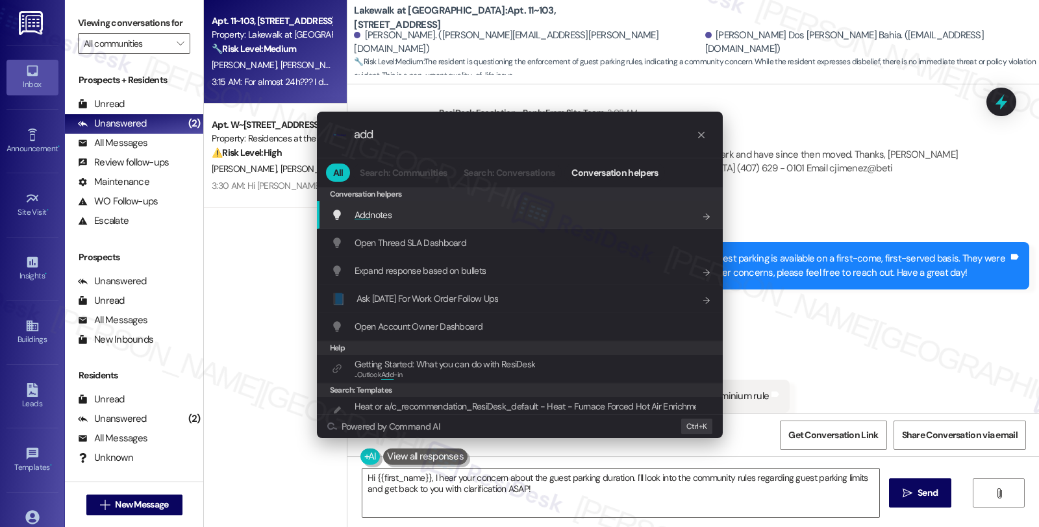
click at [422, 208] on div "Add notes Add shortcut" at bounding box center [521, 215] width 380 height 14
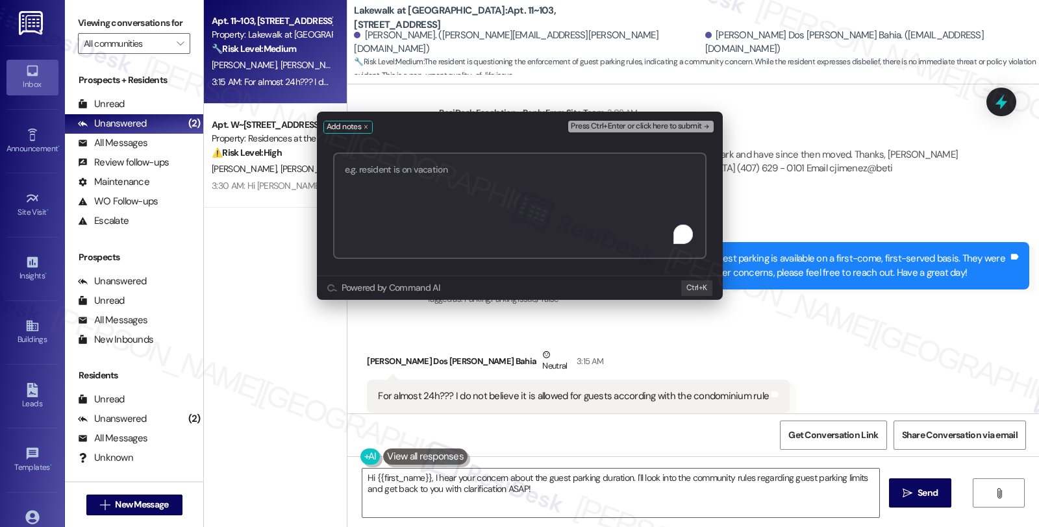
click at [439, 199] on textarea "To enrich screen reader interactions, please activate Accessibility in Grammarl…" at bounding box center [519, 206] width 373 height 106
paste textarea "[URL][DOMAIN_NAME]"
type textarea "[URL][DOMAIN_NAME]"
click at [614, 122] on span "Press Ctrl+Enter or click here to submit" at bounding box center [636, 126] width 130 height 9
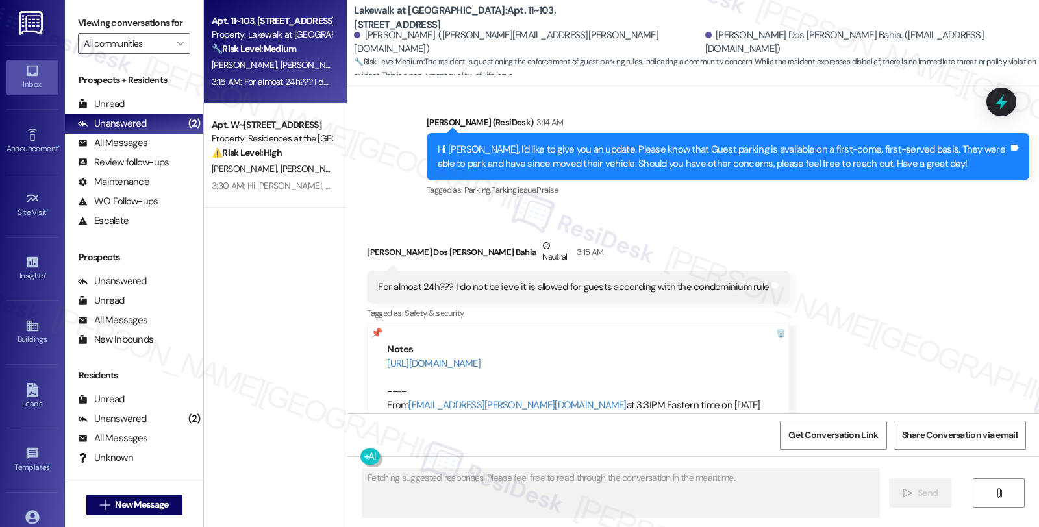
scroll to position [5648, 0]
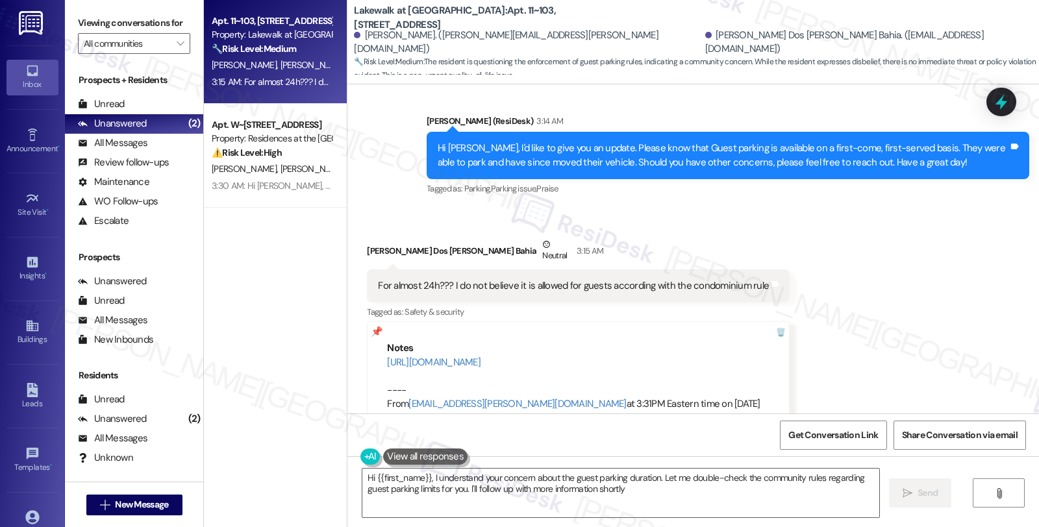
type textarea "Hi {{first_name}}, I understand your concern about the guest parking duration. …"
click at [229, 163] on span "[PERSON_NAME]" at bounding box center [246, 169] width 69 height 12
click at [142, 150] on div "All Messages" at bounding box center [112, 143] width 69 height 14
click at [133, 150] on div "All Messages" at bounding box center [112, 143] width 69 height 14
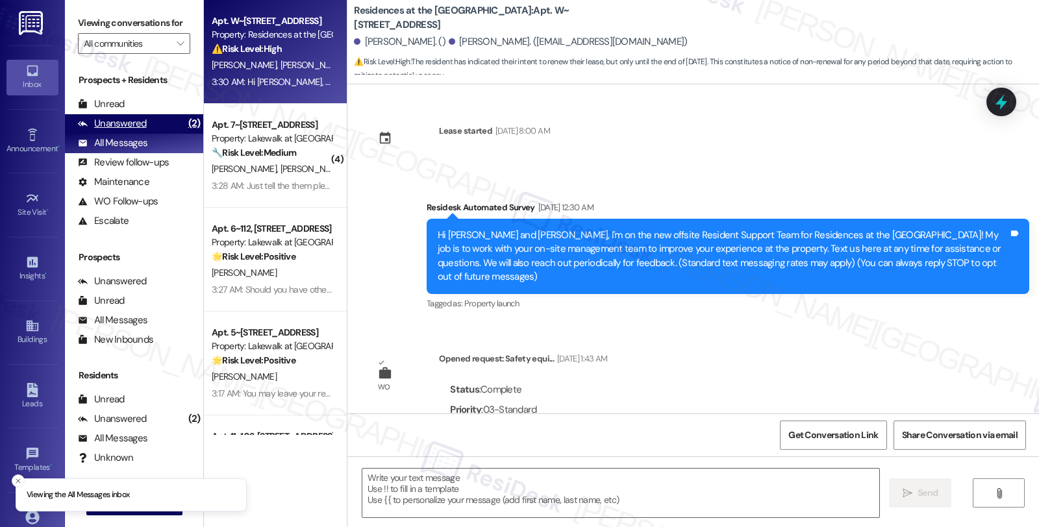
click at [129, 130] on div "Unanswered" at bounding box center [112, 124] width 69 height 14
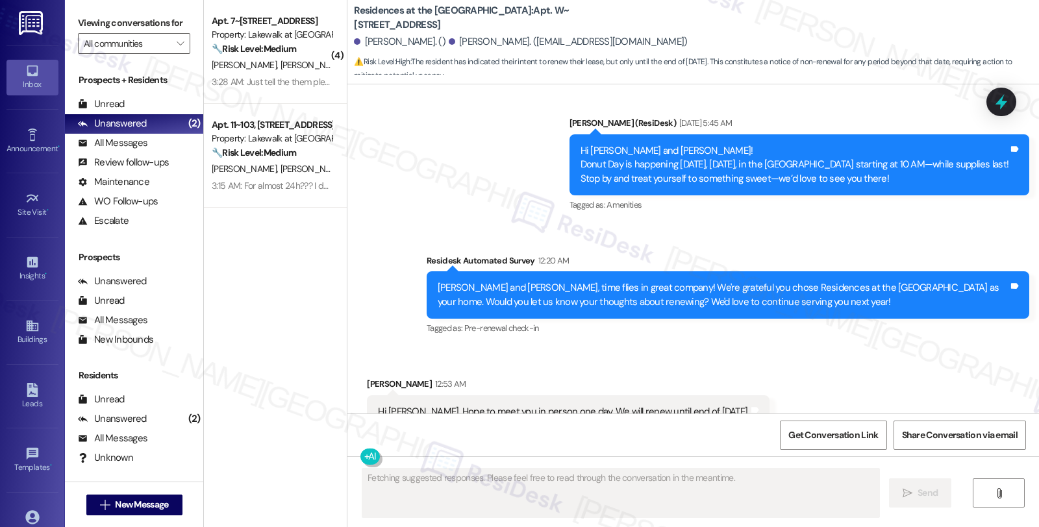
scroll to position [1288, 0]
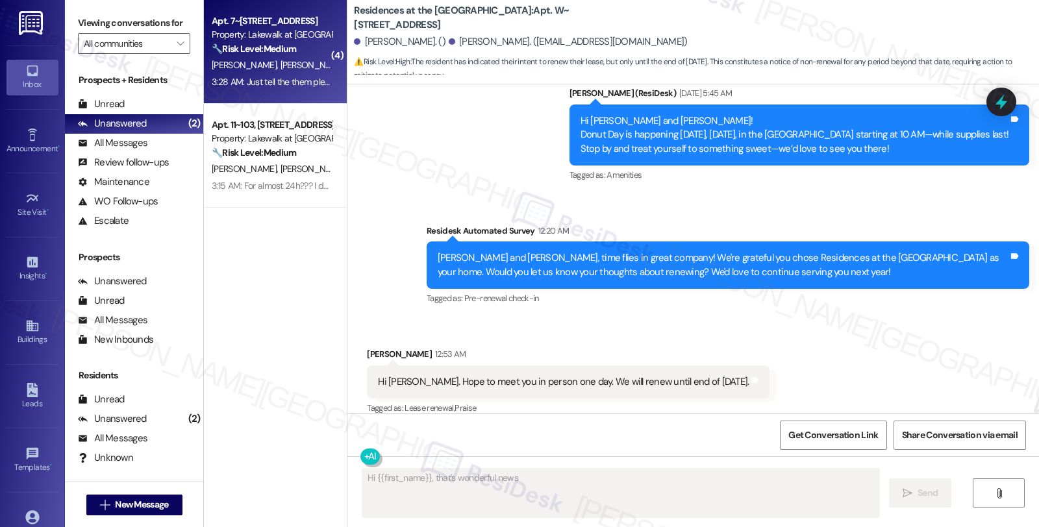
type textarea "Hi {{first_name}}, that's wonderful news!"
click at [299, 55] on div "🔧 Risk Level: Medium The resident is requesting pest control for an ongoing ant…" at bounding box center [272, 49] width 120 height 14
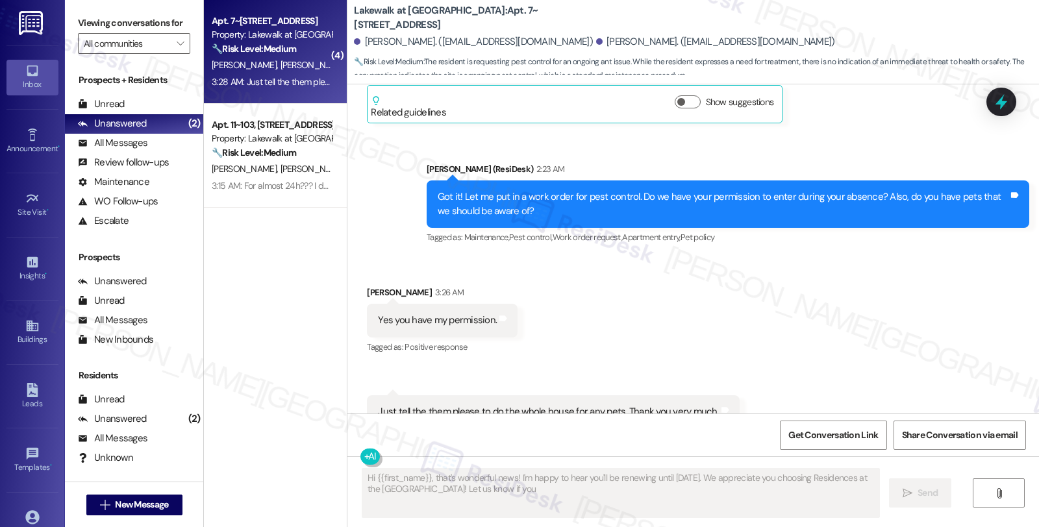
scroll to position [1770, 0]
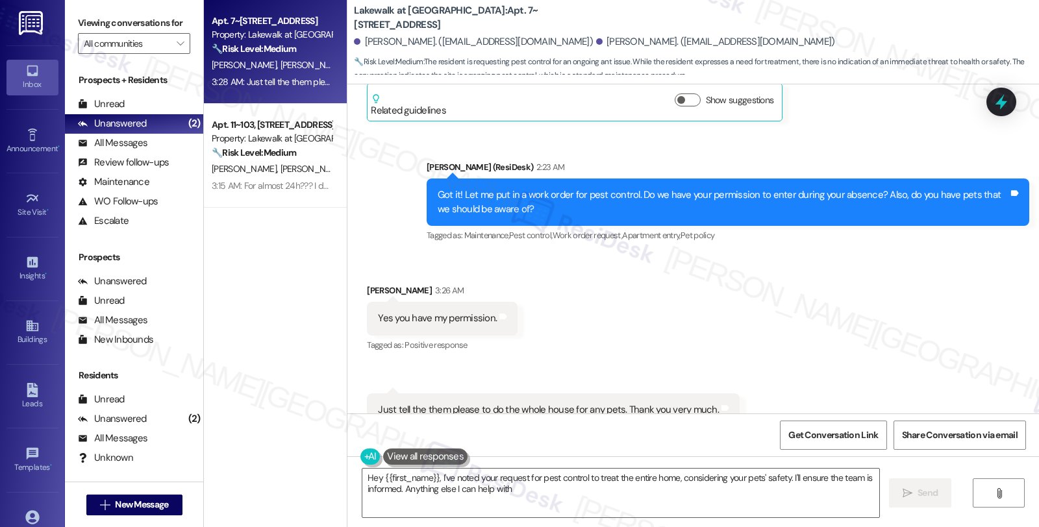
type textarea "Hey {{first_name}}, I've noted your request for pest control to treat the entir…"
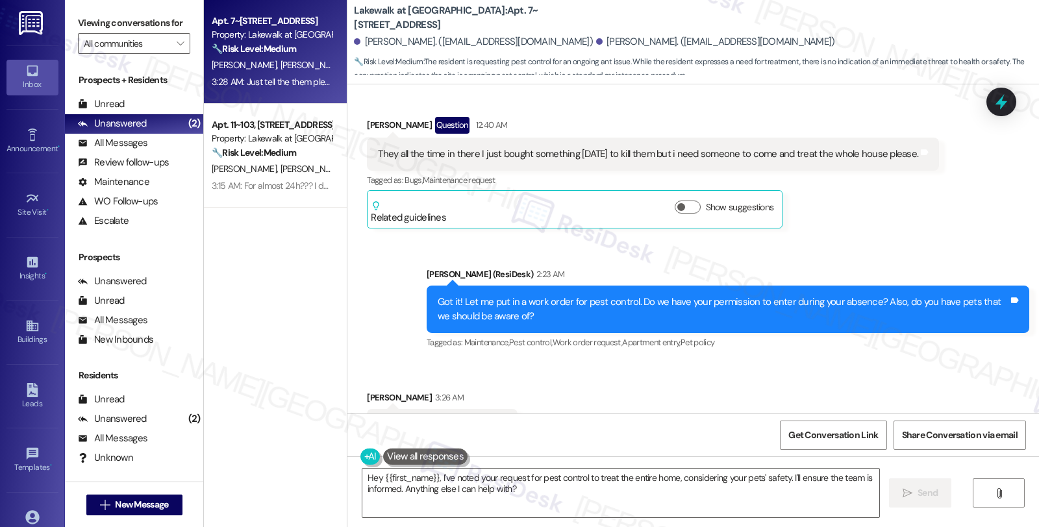
scroll to position [1626, 0]
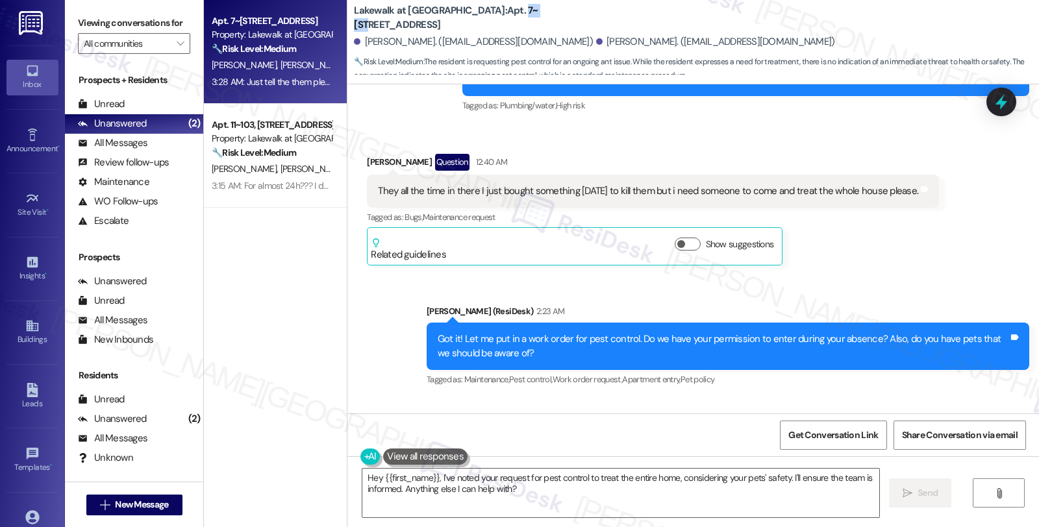
drag, startPoint x: 451, startPoint y: 17, endPoint x: 475, endPoint y: 18, distance: 24.0
click at [475, 18] on b "Lakewalk at [GEOGRAPHIC_DATA]: Apt. 7~[STREET_ADDRESS]" at bounding box center [484, 18] width 260 height 28
copy b "7~201"
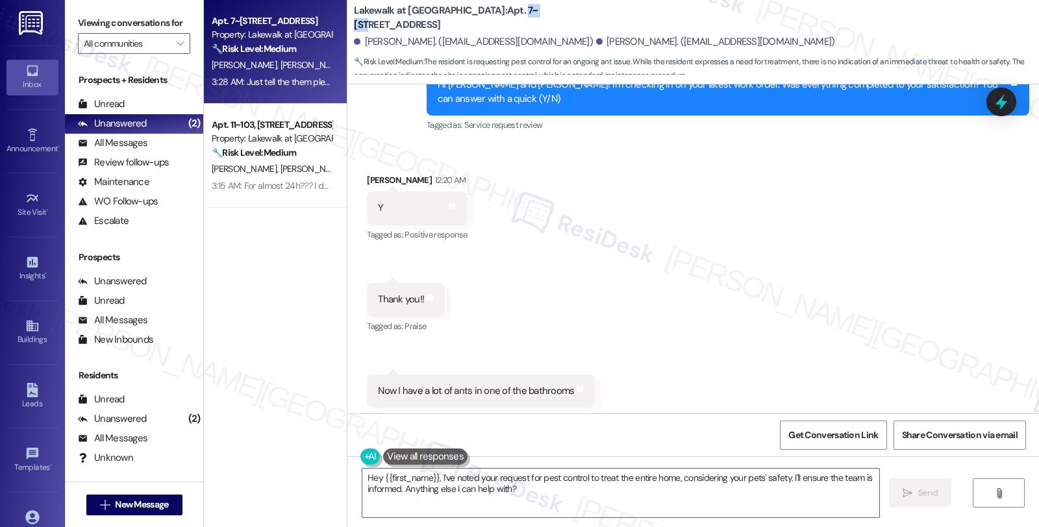
scroll to position [976, 0]
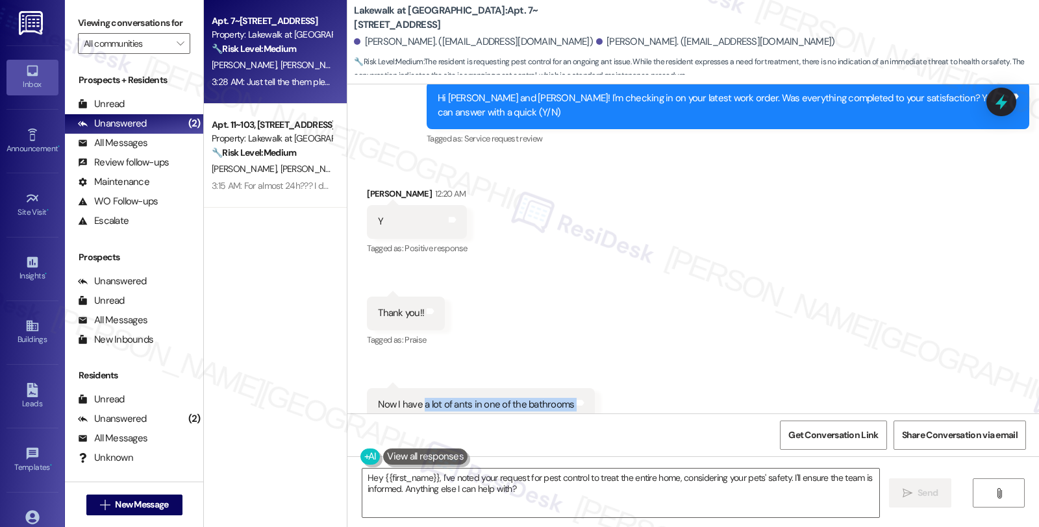
drag, startPoint x: 424, startPoint y: 360, endPoint x: 572, endPoint y: 360, distance: 148.0
click at [572, 388] on div "Now I have a lot of ants in one of the bathrooms Tags and notes" at bounding box center [481, 404] width 228 height 33
click at [495, 398] on div "Now I have a lot of ants in one of the bathrooms" at bounding box center [476, 405] width 196 height 14
drag, startPoint x: 419, startPoint y: 364, endPoint x: 576, endPoint y: 364, distance: 156.5
click at [576, 388] on div "Now I have a lot of ants in one of the bathrooms Tags and notes" at bounding box center [481, 404] width 228 height 33
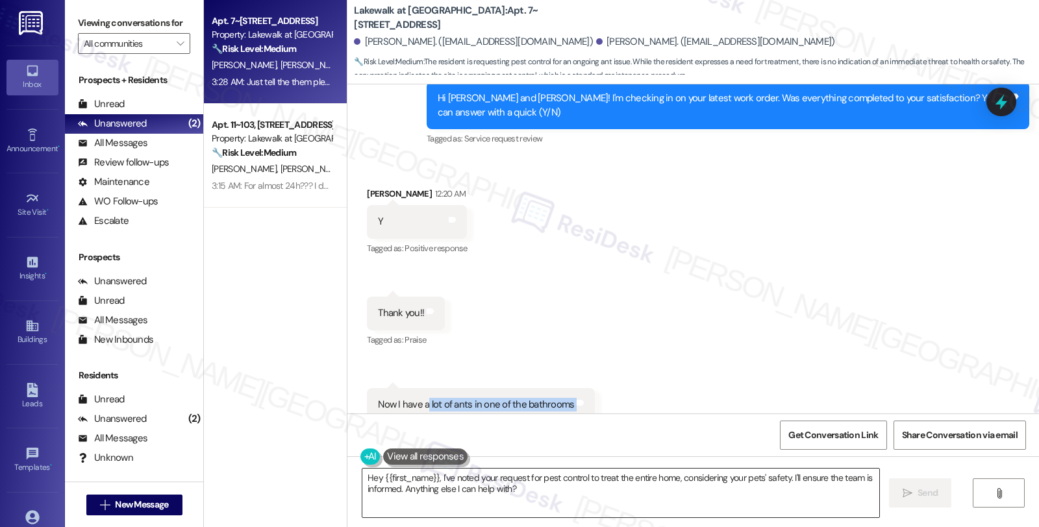
copy div "lot of ants in one of the bathrooms Tags and notes"
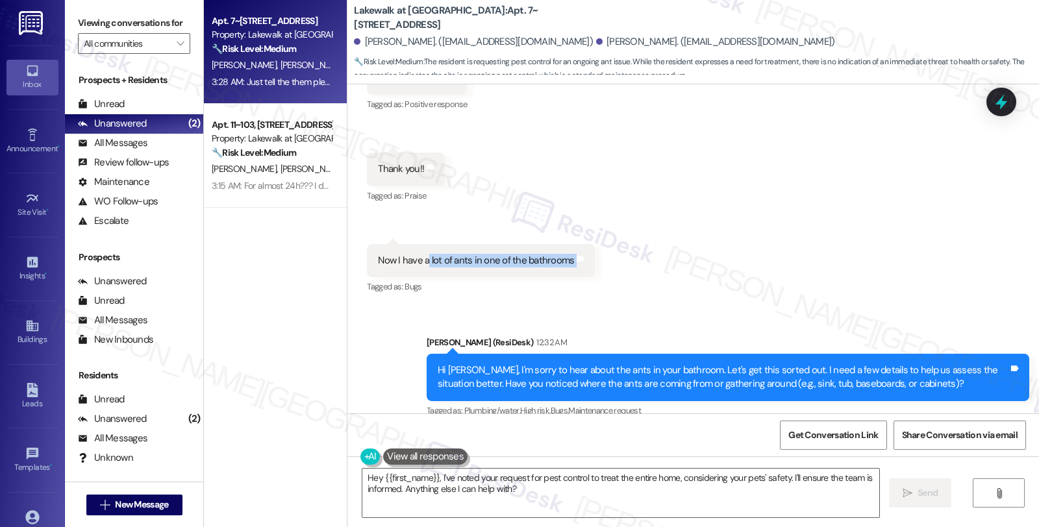
scroll to position [1265, 0]
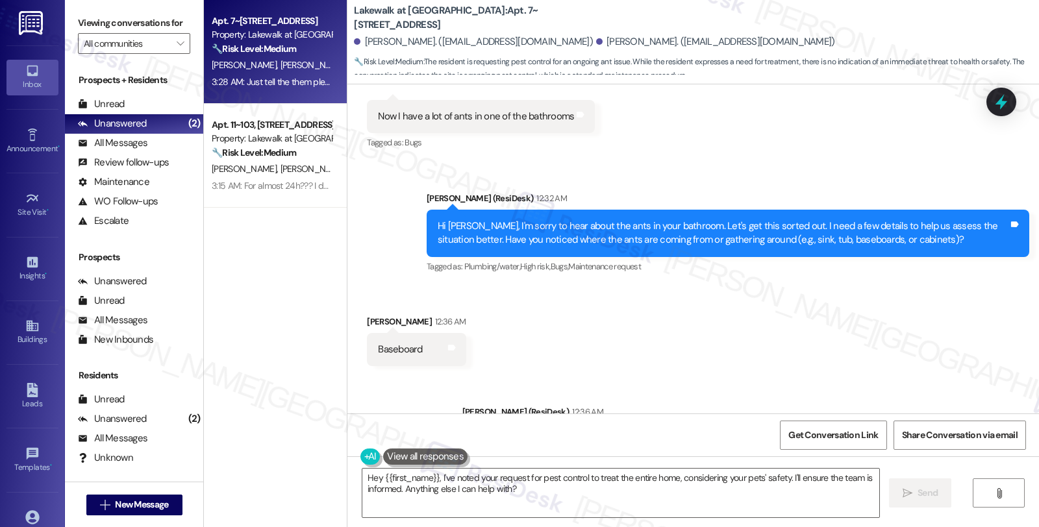
click at [384, 343] on div "Baseboard" at bounding box center [400, 350] width 44 height 14
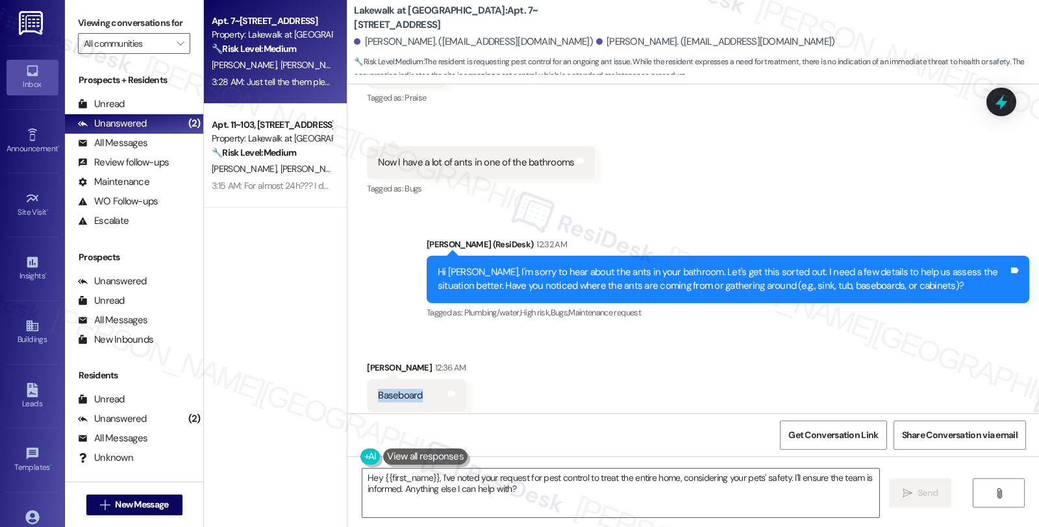
scroll to position [1193, 0]
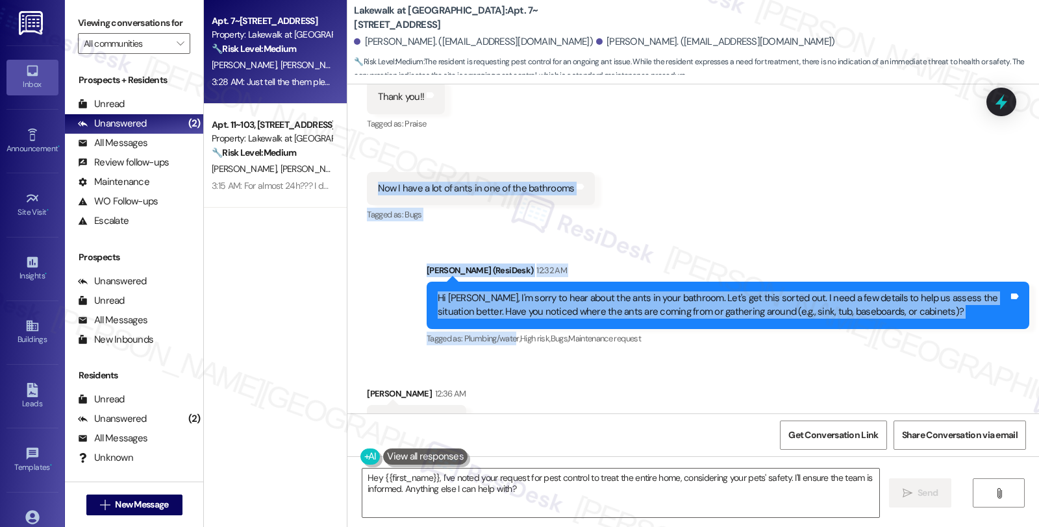
drag, startPoint x: 366, startPoint y: 145, endPoint x: 509, endPoint y: 314, distance: 221.6
click at [508, 312] on div "Lease started [DATE] 8:00 AM Survey, sent via SMS Residesk Automated Survey [DA…" at bounding box center [692, 248] width 691 height 329
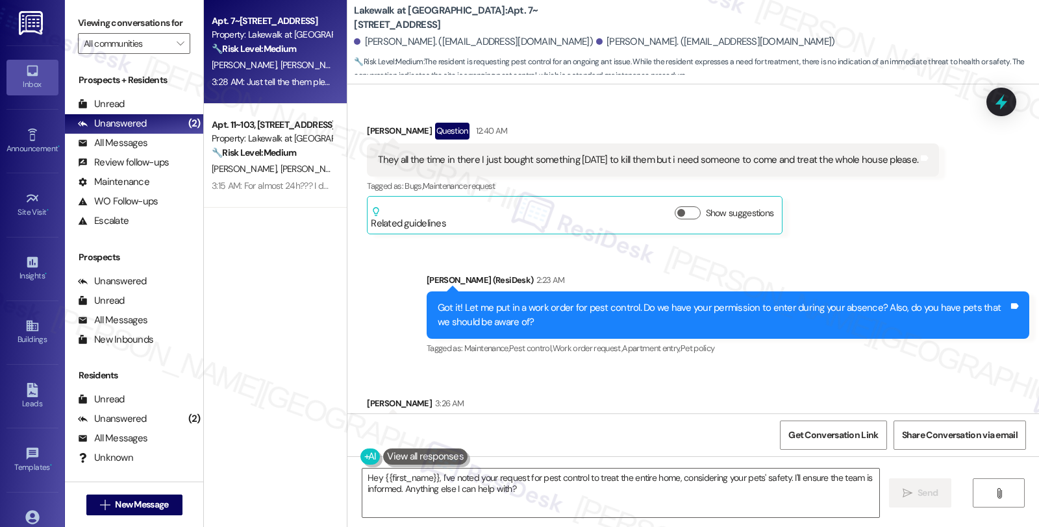
scroll to position [1770, 0]
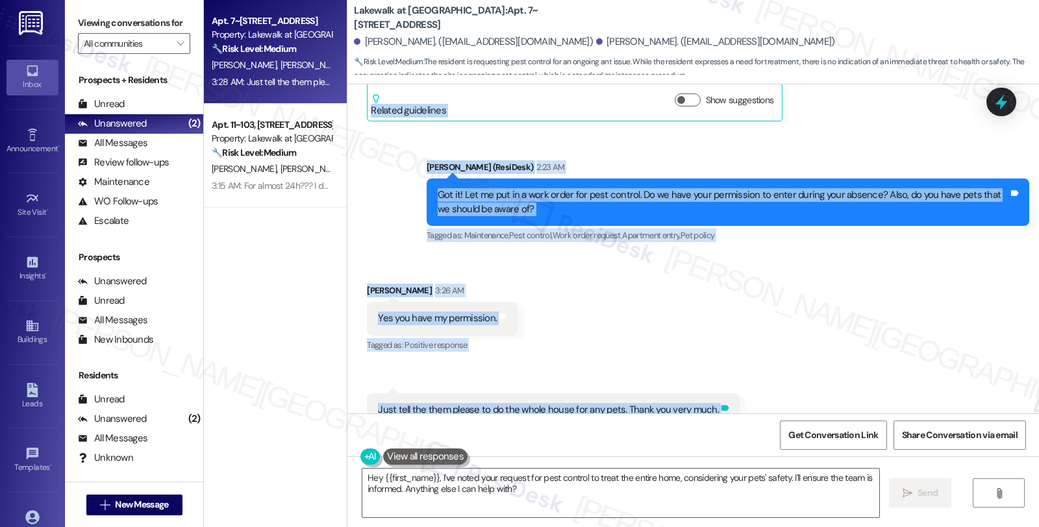
click at [720, 403] on div "Tags and notes" at bounding box center [725, 410] width 10 height 14
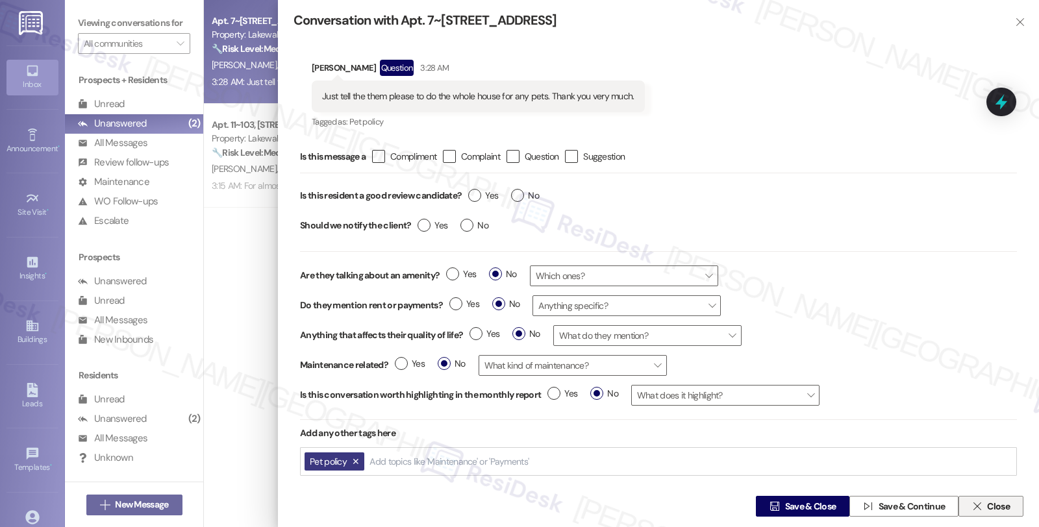
click at [990, 513] on span "Close" at bounding box center [998, 507] width 23 height 14
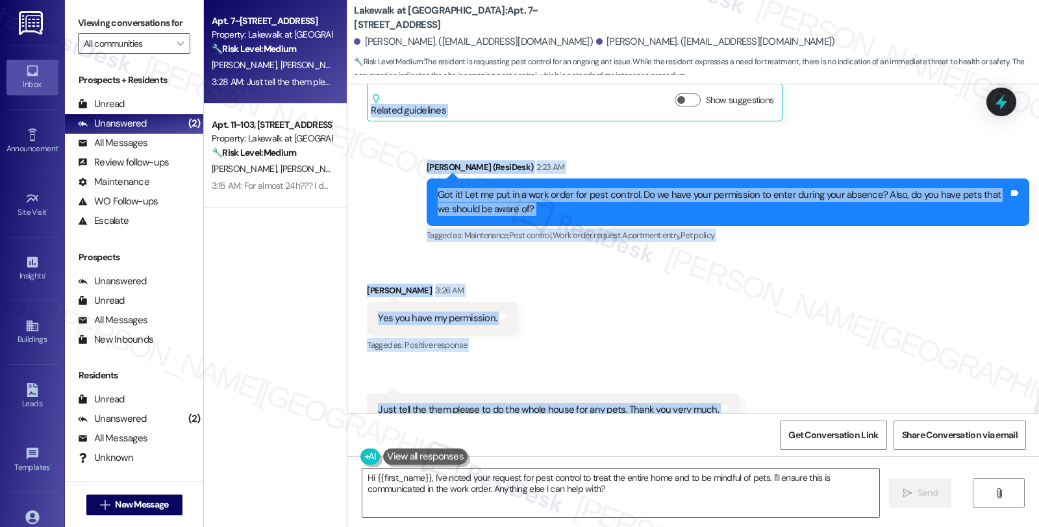
drag, startPoint x: 359, startPoint y: 299, endPoint x: 763, endPoint y: 371, distance: 410.7
click at [763, 371] on div "Lease started [DATE] 8:00 AM Survey, sent via SMS Residesk Automated Survey [DA…" at bounding box center [692, 248] width 691 height 329
copy div "Now I have a lot of ants in one of the bathrooms Tags and notes Tagged as: Bugs…"
click at [362, 478] on textarea "Hi {{first_name}}, I've noted your request for pest control to treat the entire…" at bounding box center [620, 493] width 517 height 49
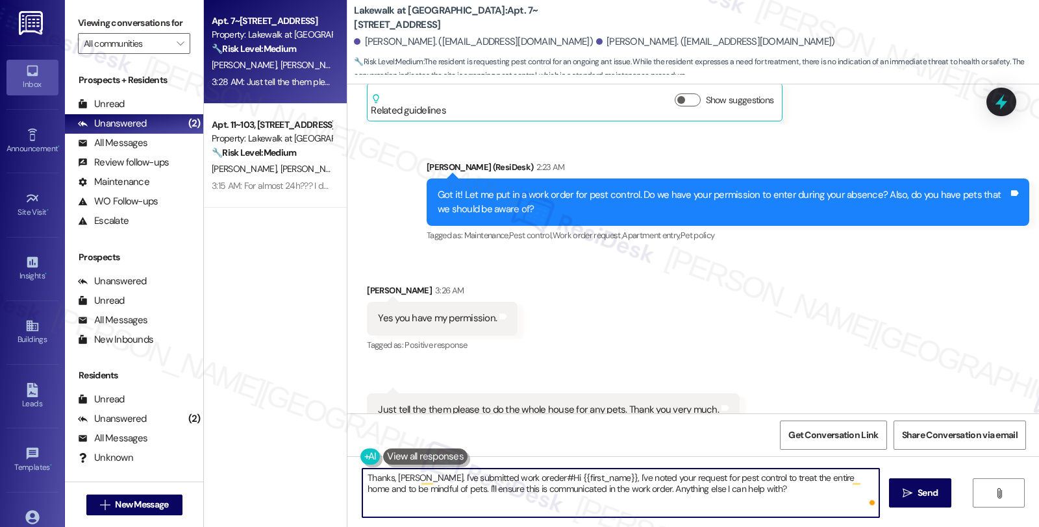
paste textarea "13368-1"
click at [706, 478] on textarea "Thanks, [PERSON_NAME]. I've submitted work oreder#13368-1 for pest control and …" at bounding box center [620, 493] width 517 height 49
drag, startPoint x: 651, startPoint y: 477, endPoint x: 773, endPoint y: 477, distance: 122.7
click at [773, 477] on textarea "Thanks, [PERSON_NAME]. I've submitted work oreder#13368-1 for pest control and …" at bounding box center [620, 493] width 517 height 49
type textarea "Thanks, [PERSON_NAME]. I've submitted work oreder#13368-1 for pest control and …"
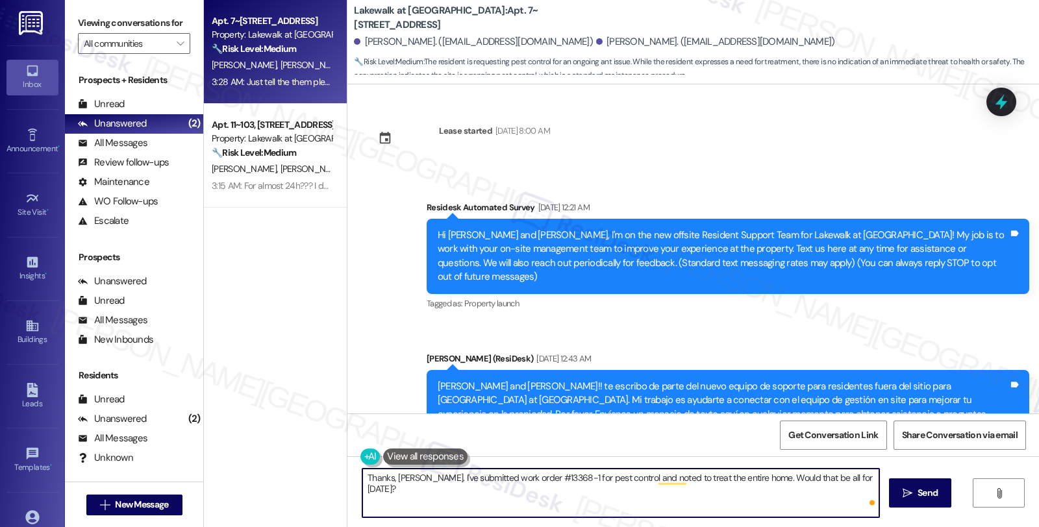
scroll to position [1770, 0]
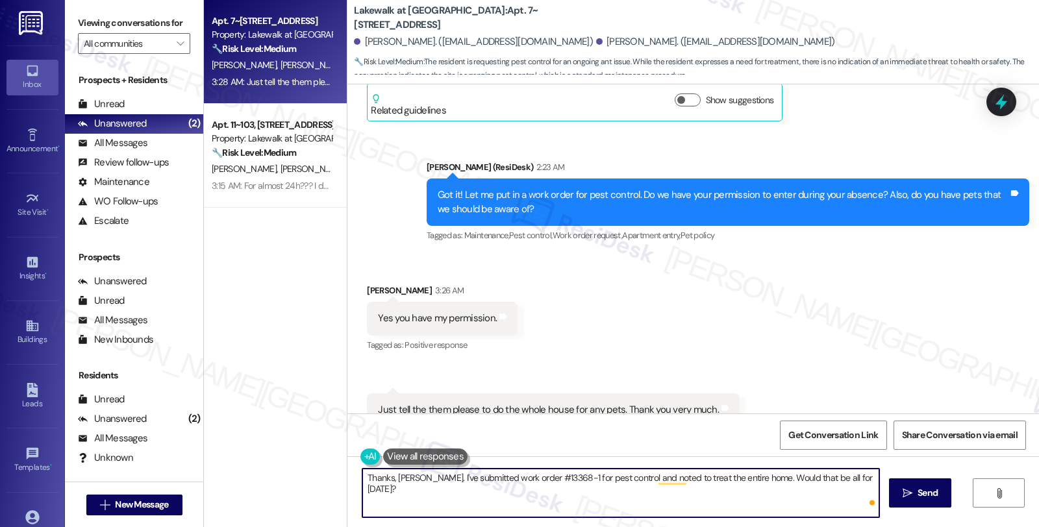
type textarea "Thanks, Maria. I've submitted work order #13368-1 for pest control and noted to…"
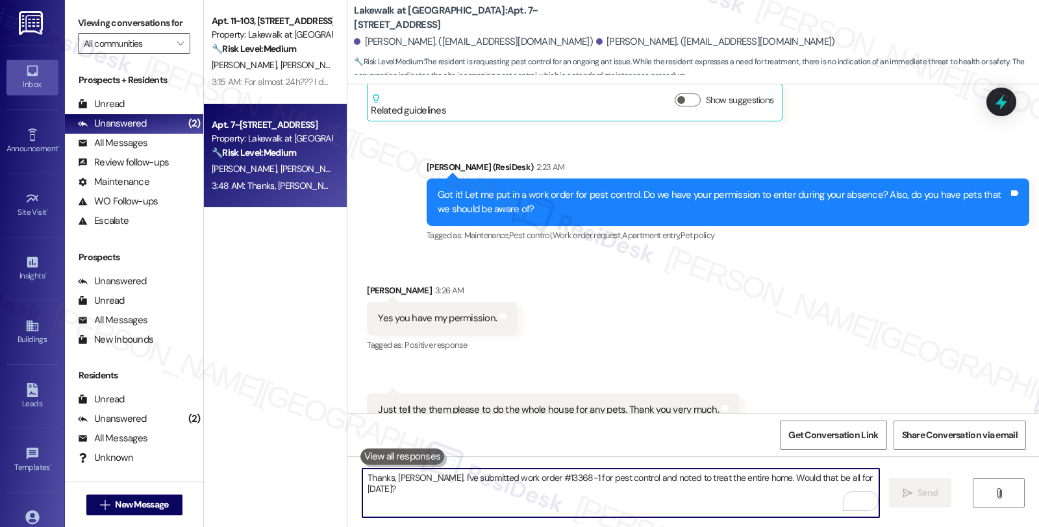
scroll to position [1861, 0]
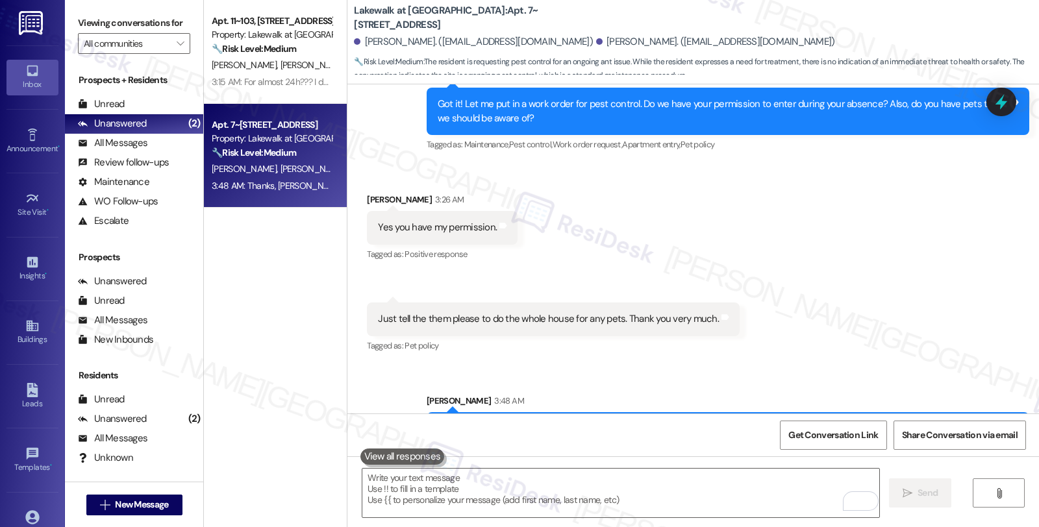
drag, startPoint x: 643, startPoint y: 385, endPoint x: 682, endPoint y: 384, distance: 39.0
click at [682, 422] on div "Thanks, Maria. I've submitted work order #13368-1 for pest control and noted to…" at bounding box center [723, 436] width 571 height 28
copy div "#13368-1"
click at [1004, 109] on icon at bounding box center [1001, 102] width 22 height 22
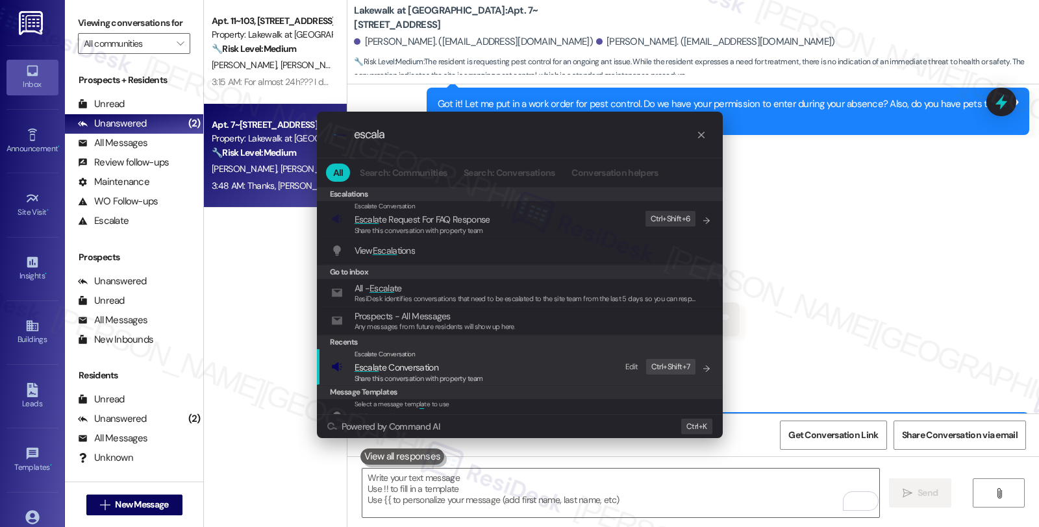
type input "escala"
click at [421, 366] on span "Escala te Conversation" at bounding box center [396, 368] width 84 height 12
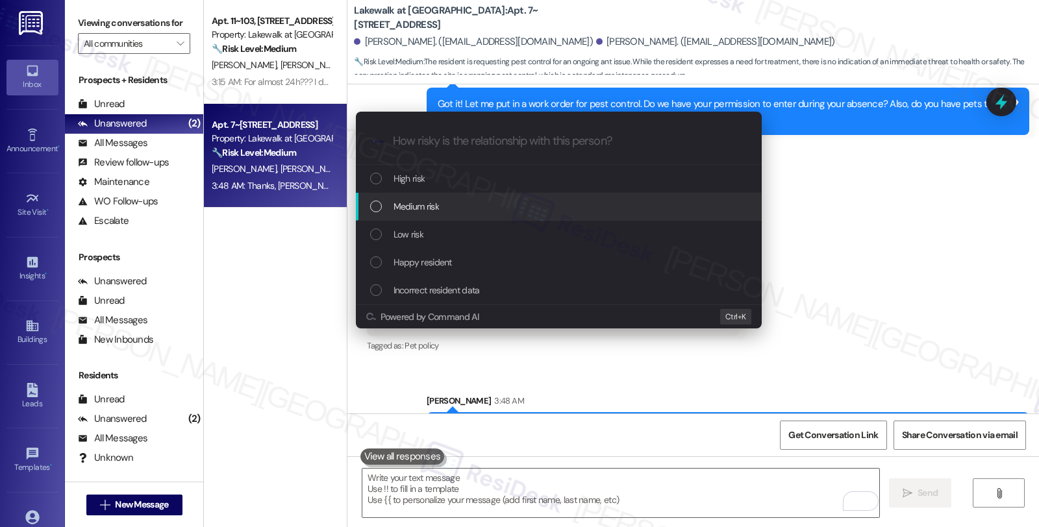
click at [397, 210] on span "Medium risk" at bounding box center [415, 206] width 45 height 14
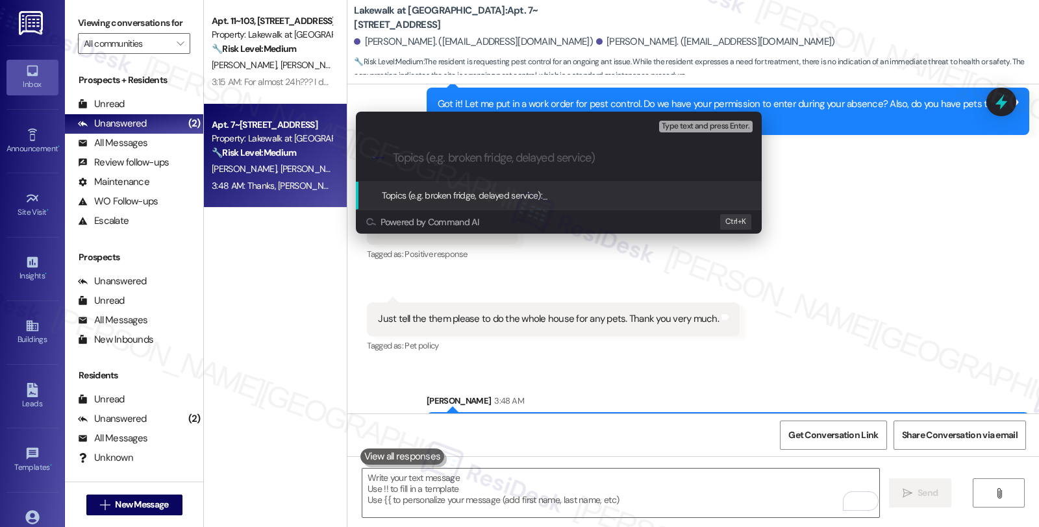
paste input "#13368-1"
drag, startPoint x: 620, startPoint y: 156, endPoint x: 596, endPoint y: 157, distance: 24.1
click at [620, 156] on input "#13368-1 (pest control)" at bounding box center [564, 158] width 342 height 14
click at [391, 159] on div ".cls-1{fill:#0a055f;}.cls-2{fill:#0cc4c4;} resideskLogoBlueOrange #13368-1 (pes…" at bounding box center [559, 158] width 406 height 46
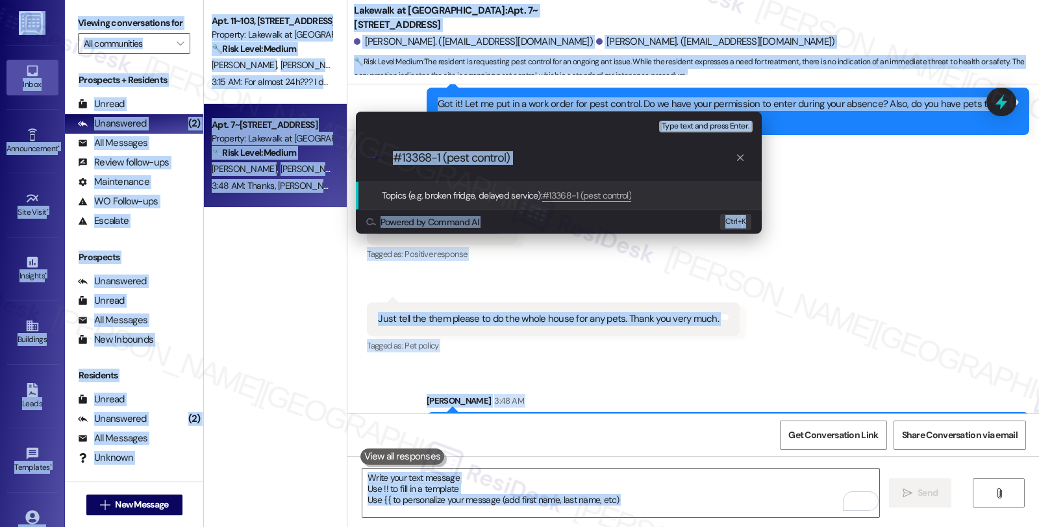
click at [439, 159] on input "#13368-1 (pest control)" at bounding box center [564, 158] width 342 height 14
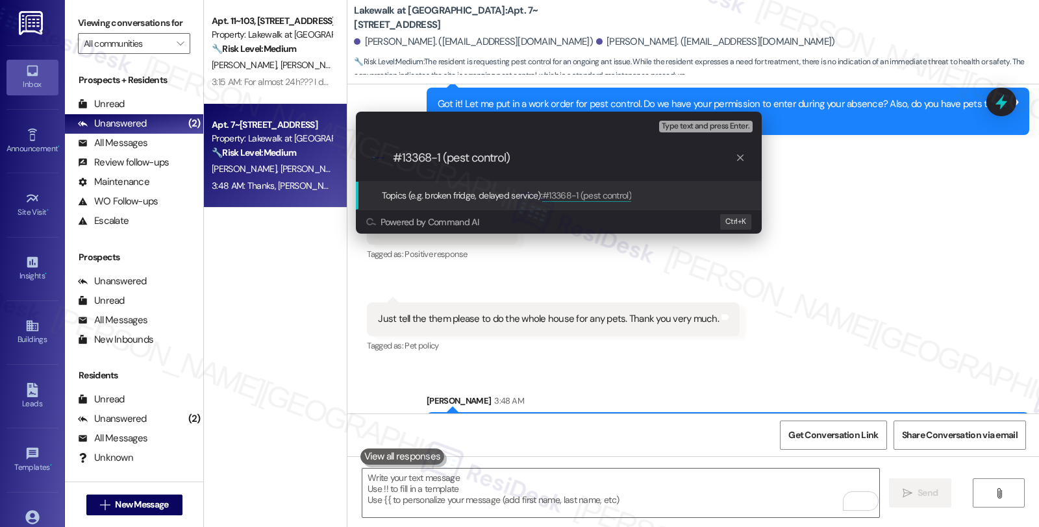
click at [393, 158] on input "#13368-1 (pest control)" at bounding box center [564, 158] width 342 height 14
paste input "Work Order Filed by ResiDesk - WO #"
type input "Work Order Filed by ResiDesk - WO ##13368-1 (pest control)"
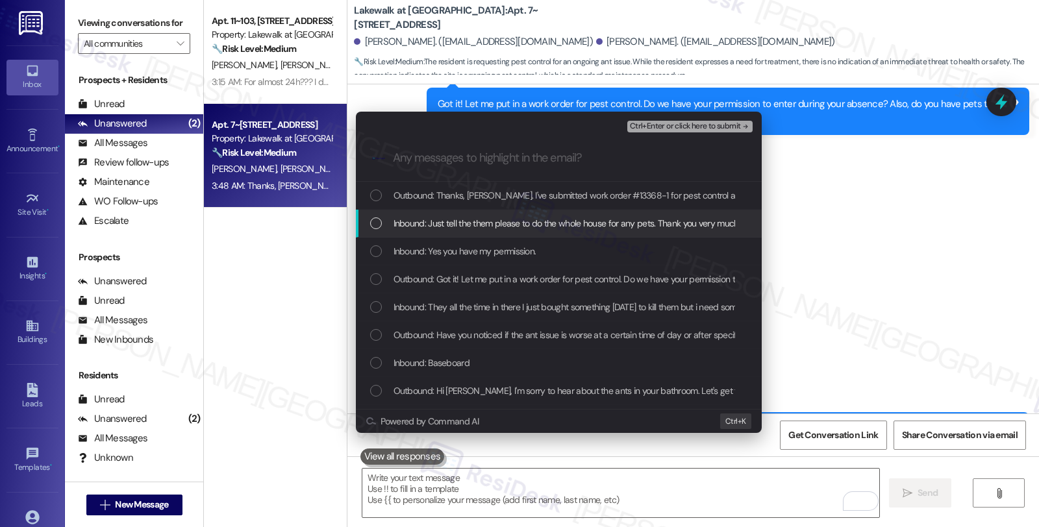
click at [532, 228] on span "Inbound: Just tell the them please to do the whole house for any pets. Thank yo…" at bounding box center [566, 223] width 347 height 14
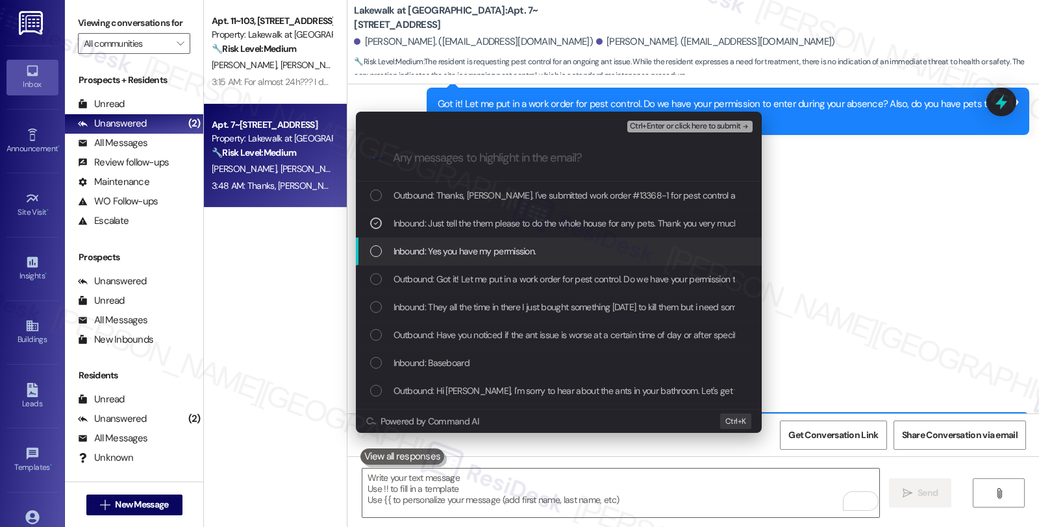
click at [517, 251] on span "Inbound: Yes you have my permission." at bounding box center [464, 251] width 143 height 14
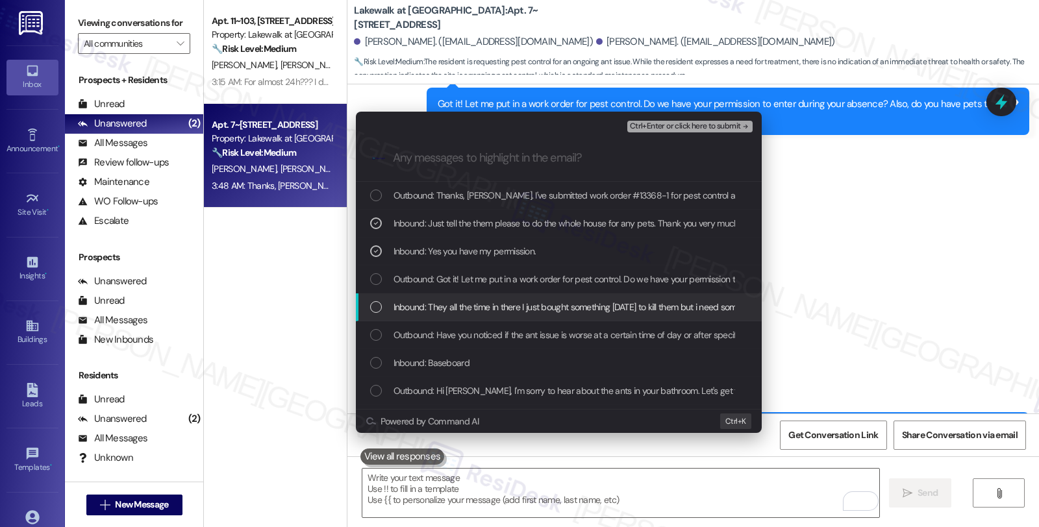
click at [508, 301] on span "Inbound: They all the time in there I just bought something yesterday to kill t…" at bounding box center [656, 307] width 526 height 14
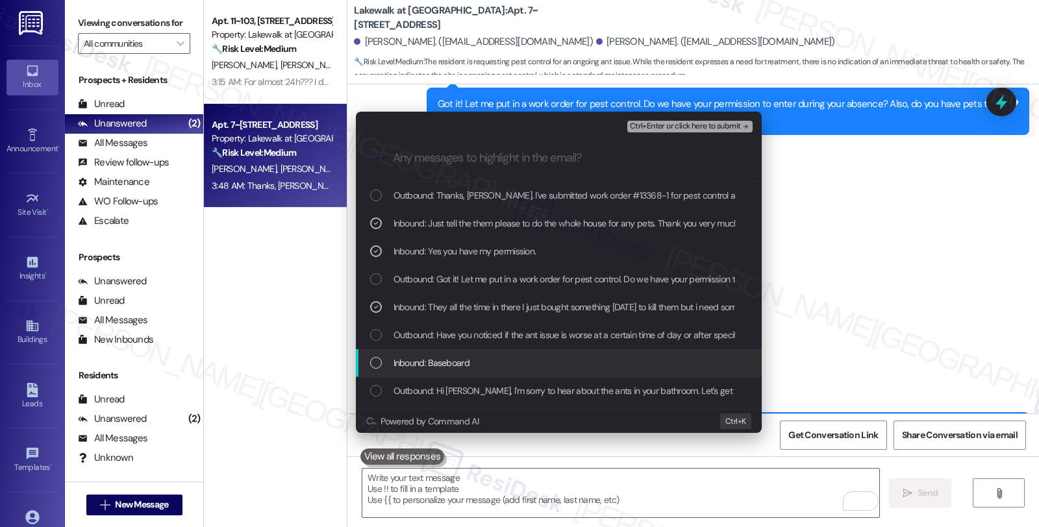
click at [503, 360] on div "Inbound: Baseboard" at bounding box center [560, 363] width 380 height 14
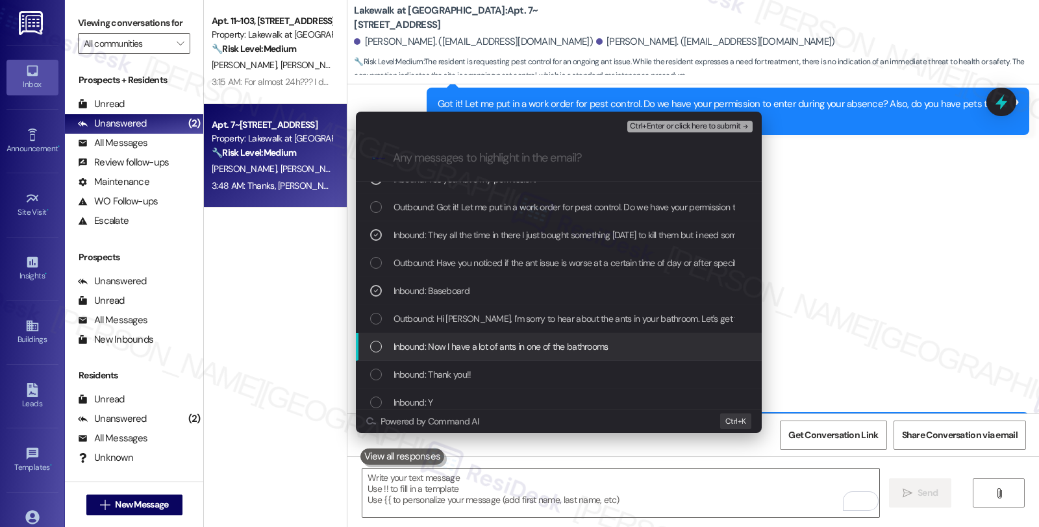
click at [500, 345] on span "Inbound: Now I have a lot of ants in one of the bathrooms" at bounding box center [500, 347] width 215 height 14
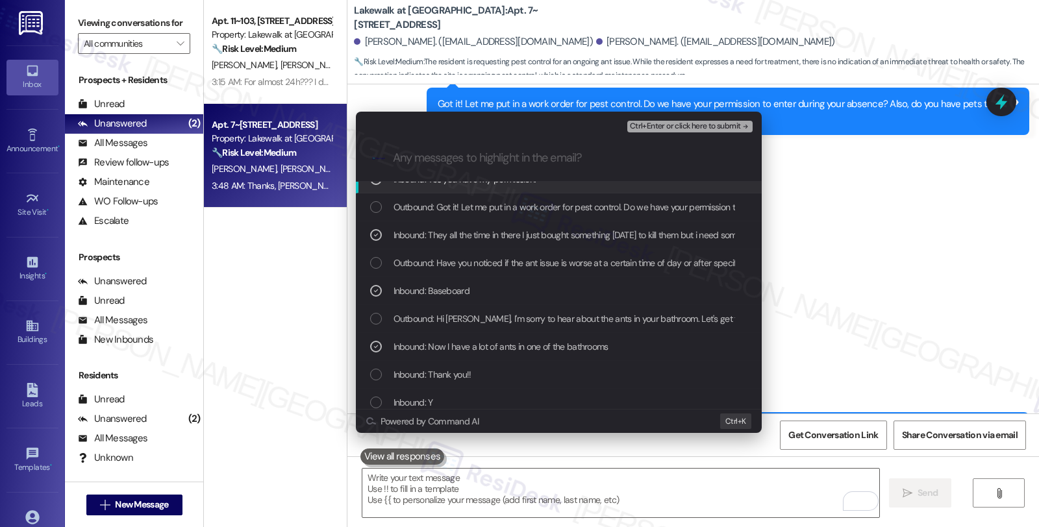
click at [687, 128] on span "Ctrl+Enter or click here to submit" at bounding box center [685, 126] width 111 height 9
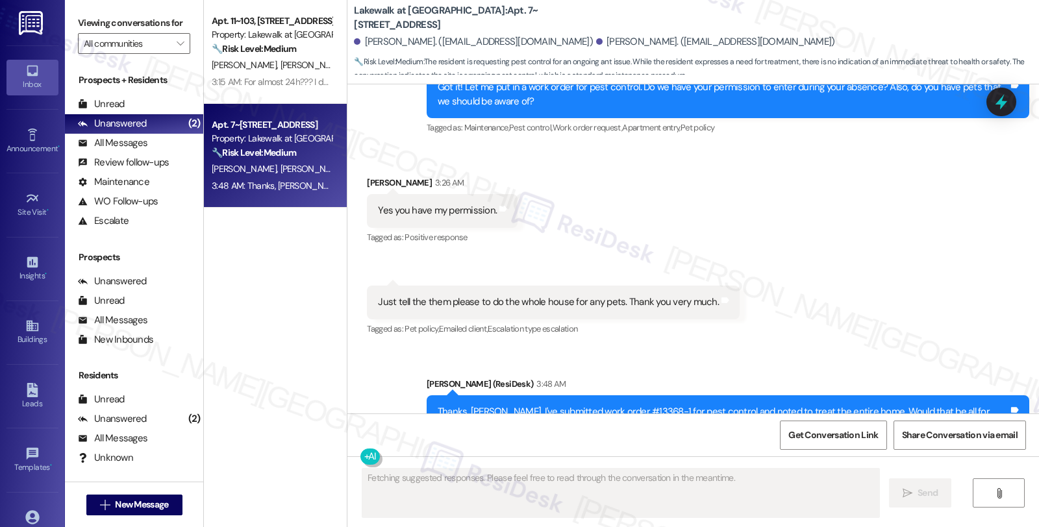
scroll to position [1879, 0]
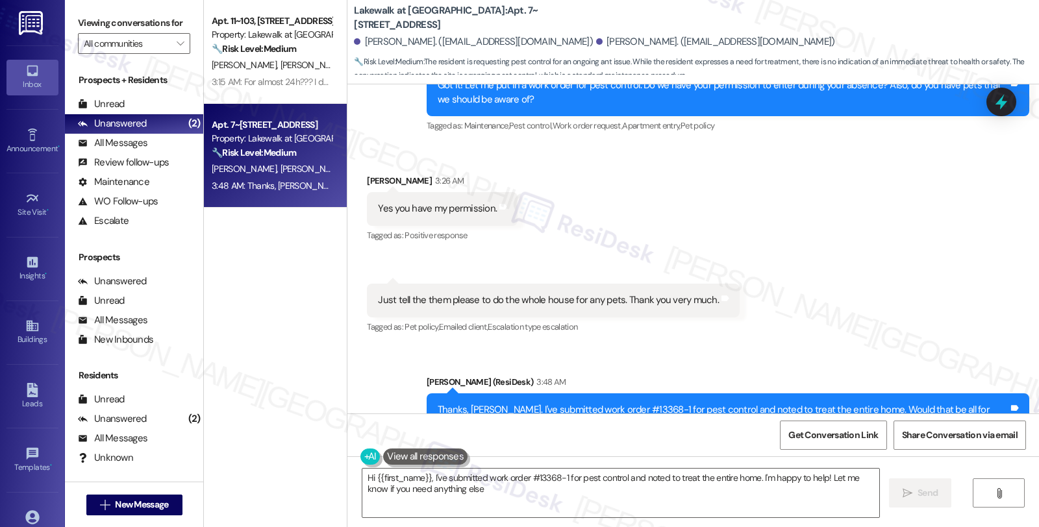
type textarea "Hi {{first_name}}, I've submitted work order #13368-1 for pest control and note…"
